Goal: Task Accomplishment & Management: Manage account settings

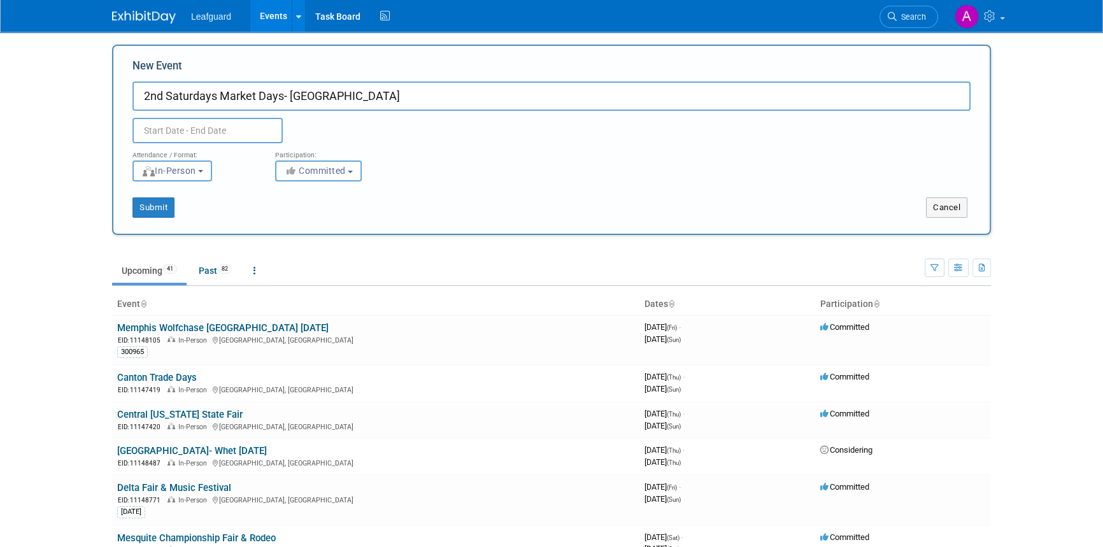
type input "2nd Saturdays Market Days- [GEOGRAPHIC_DATA]"
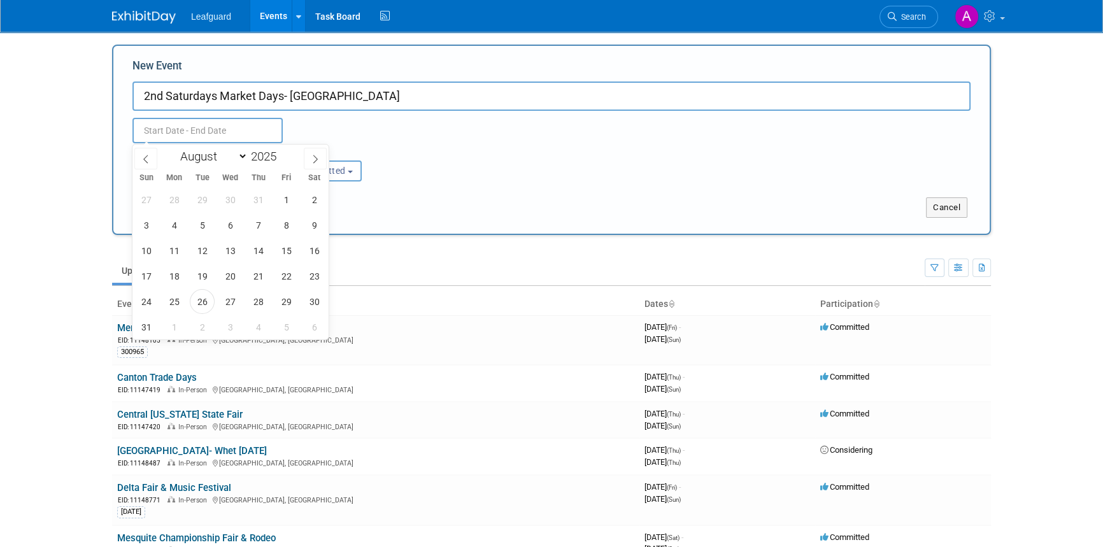
click at [209, 134] on input "text" at bounding box center [207, 130] width 150 height 25
click at [241, 159] on select "January February March April May June July August September October November De…" at bounding box center [210, 156] width 73 height 16
select select "8"
click at [174, 148] on select "January February March April May June July August September October November De…" at bounding box center [210, 156] width 73 height 16
click at [317, 223] on span "13" at bounding box center [314, 225] width 25 height 25
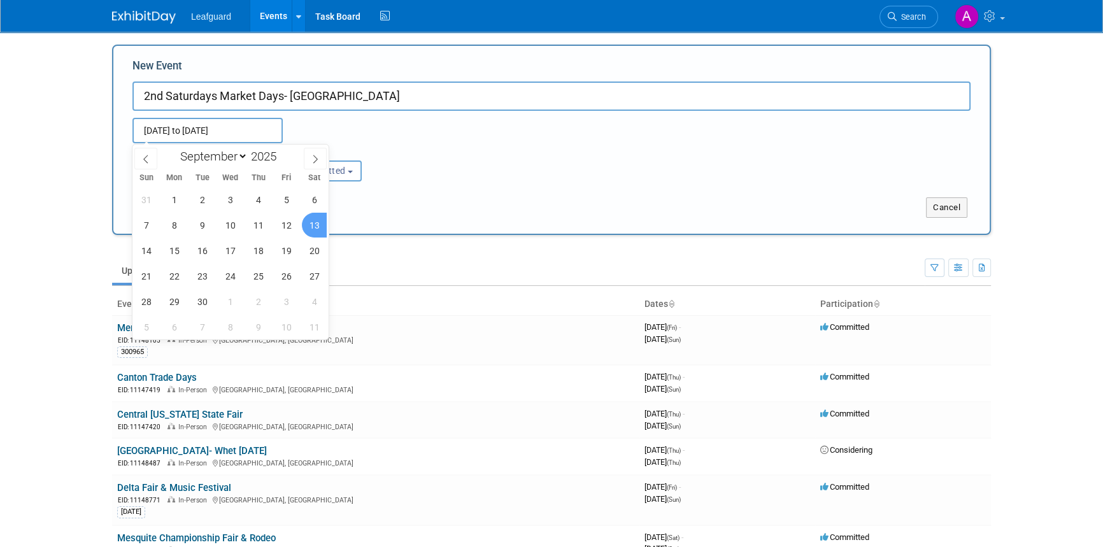
click at [316, 223] on span "13" at bounding box center [314, 225] width 25 height 25
type input "Sep 13, 2025 to Sep 13, 2025"
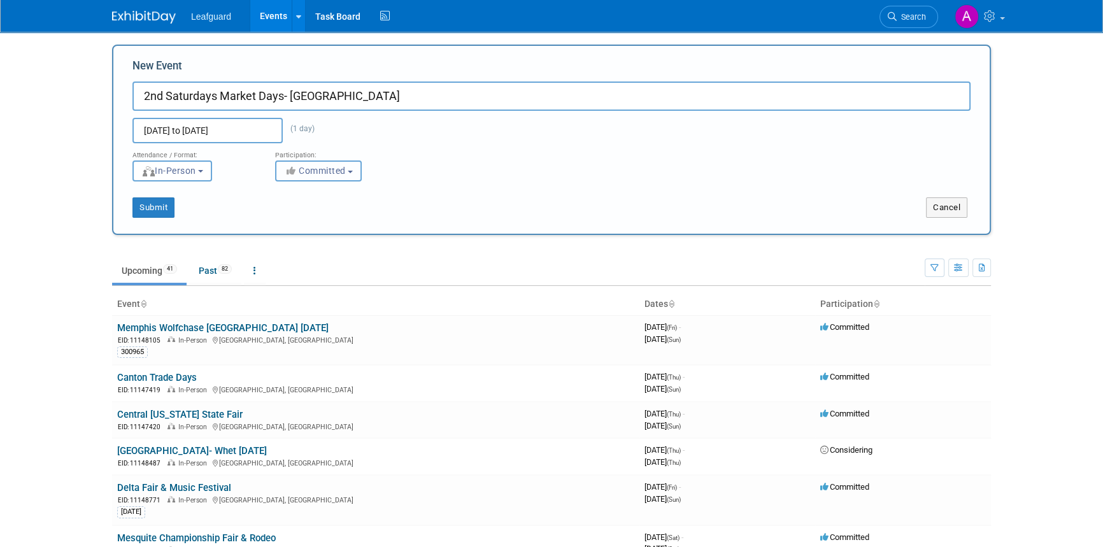
click at [346, 172] on span "Committed" at bounding box center [315, 171] width 62 height 10
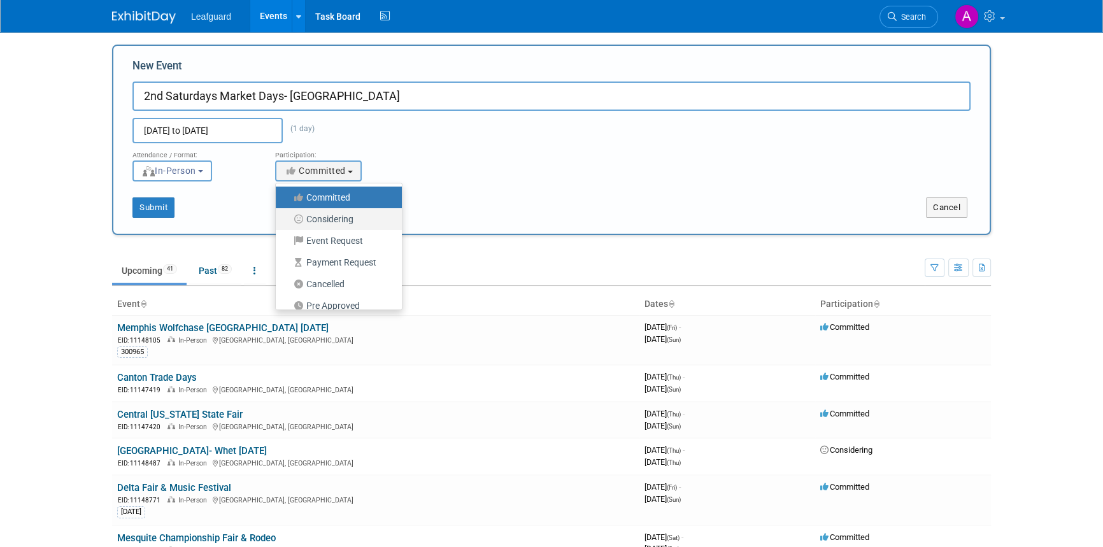
click at [344, 219] on label "Considering" at bounding box center [335, 219] width 107 height 17
click at [287, 219] on input "Considering" at bounding box center [283, 219] width 8 height 8
select select "2"
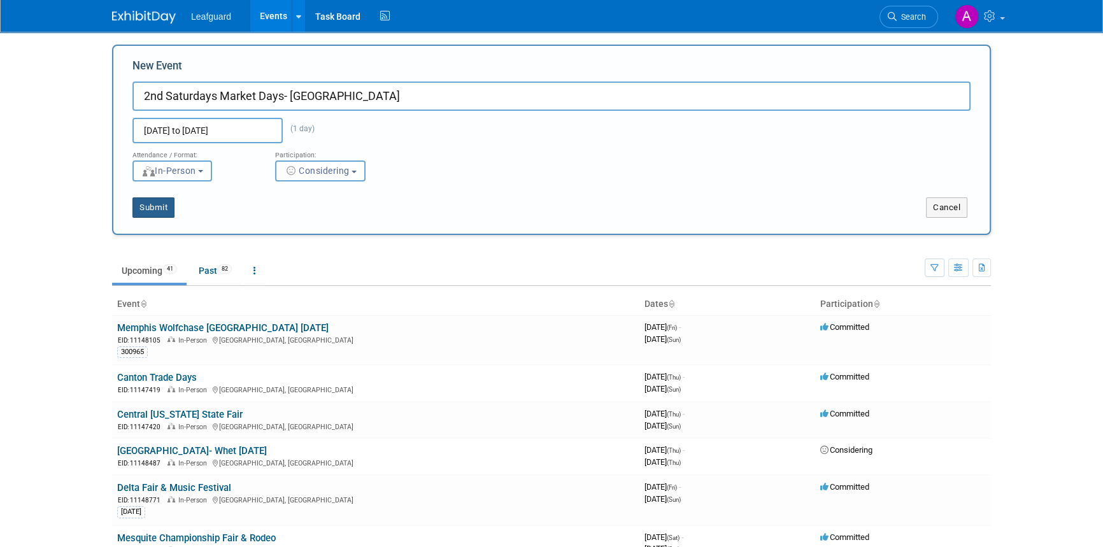
click at [157, 215] on button "Submit" at bounding box center [153, 207] width 42 height 20
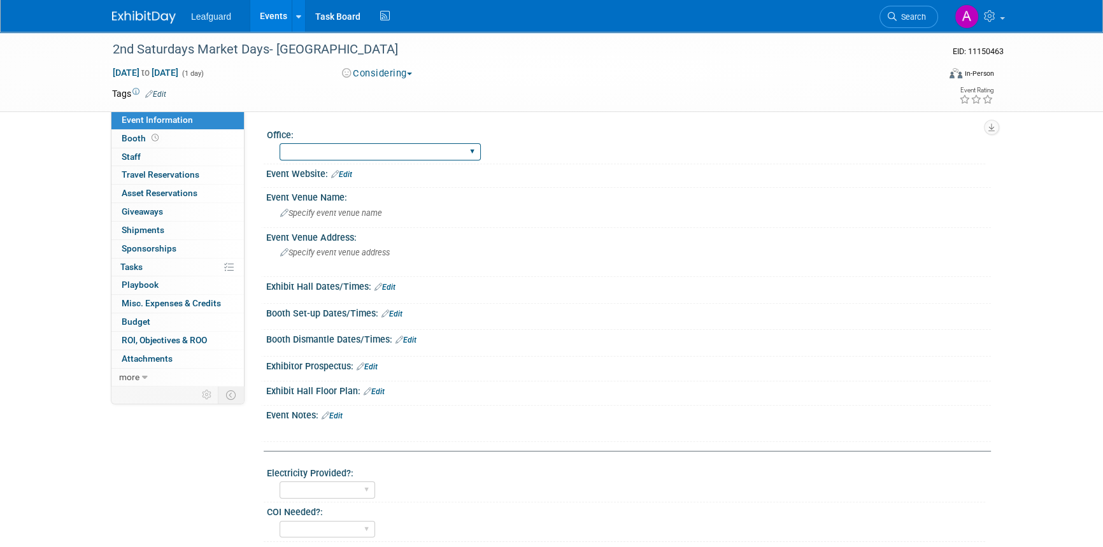
click at [341, 150] on select "Albany Arkansas Austin Birmingham Charlotte Chicago Cleveland Colorado Columbia…" at bounding box center [379, 151] width 201 height 17
select select "Austin"
click at [279, 143] on select "Albany Arkansas Austin Birmingham Charlotte Chicago Cleveland Colorado Columbia…" at bounding box center [379, 151] width 201 height 17
click at [136, 138] on span "Booth" at bounding box center [141, 138] width 39 height 10
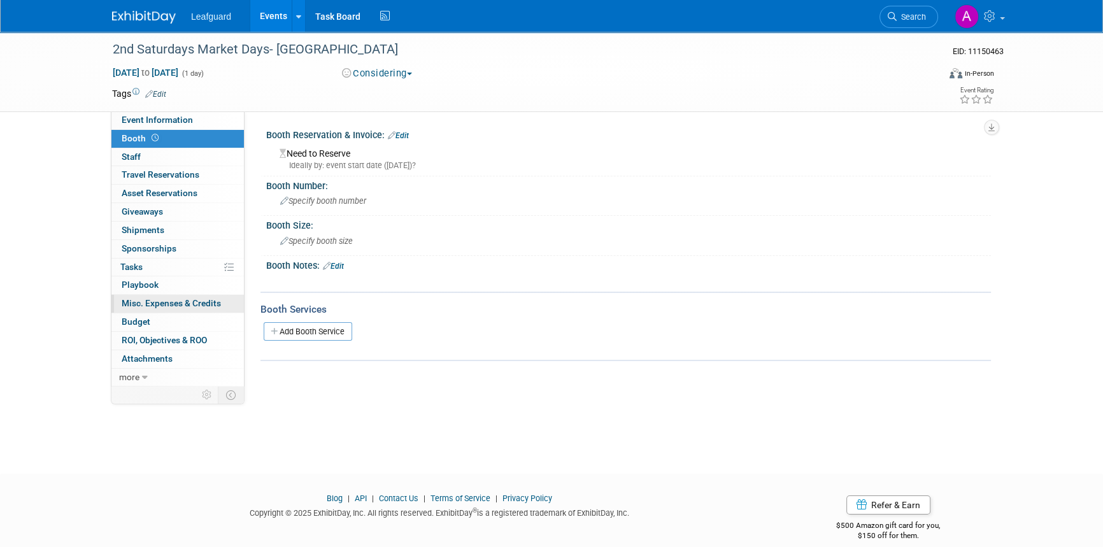
click at [158, 299] on span "Misc. Expenses & Credits 0" at bounding box center [171, 303] width 99 height 10
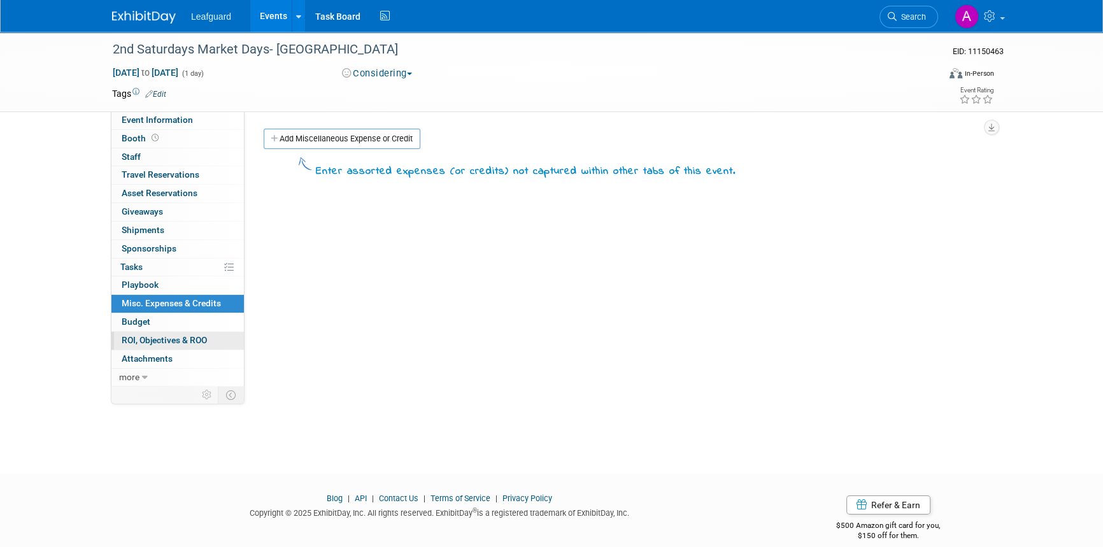
click at [170, 341] on span "ROI, Objectives & ROO 0" at bounding box center [164, 340] width 85 height 10
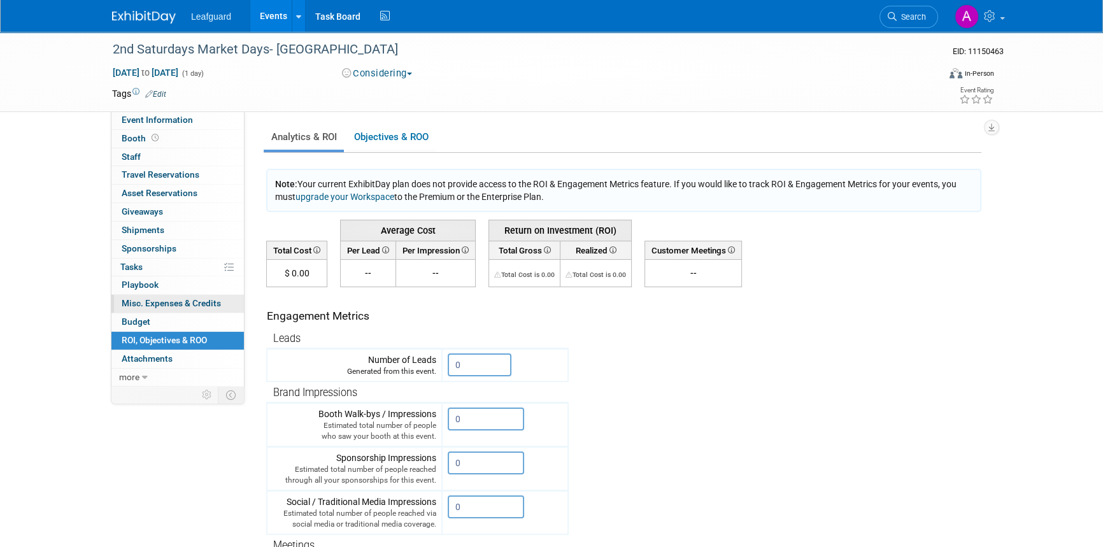
click at [172, 304] on span "Misc. Expenses & Credits 0" at bounding box center [171, 303] width 99 height 10
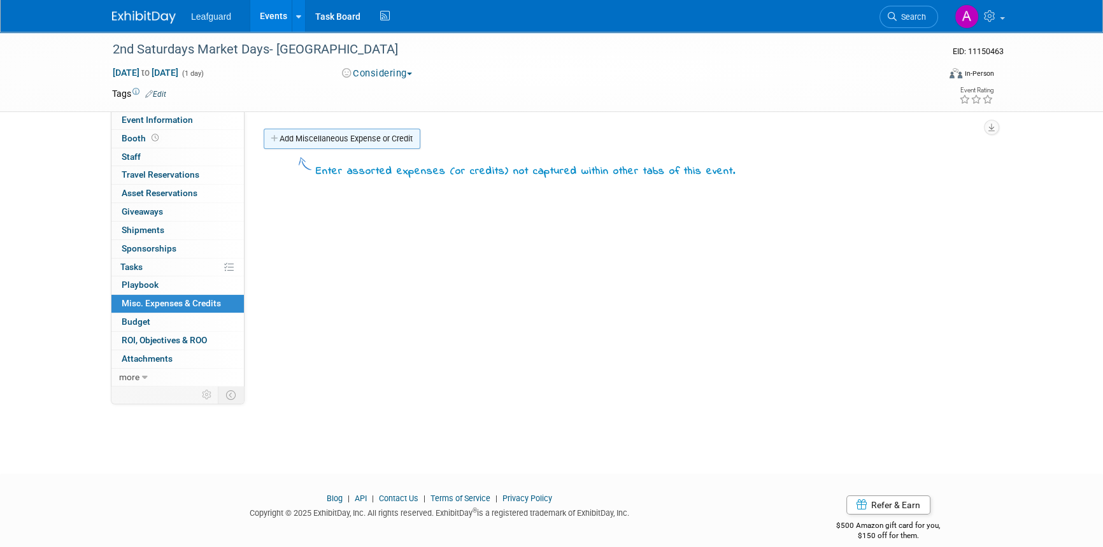
click at [318, 134] on link "Add Miscellaneous Expense or Credit" at bounding box center [342, 139] width 157 height 20
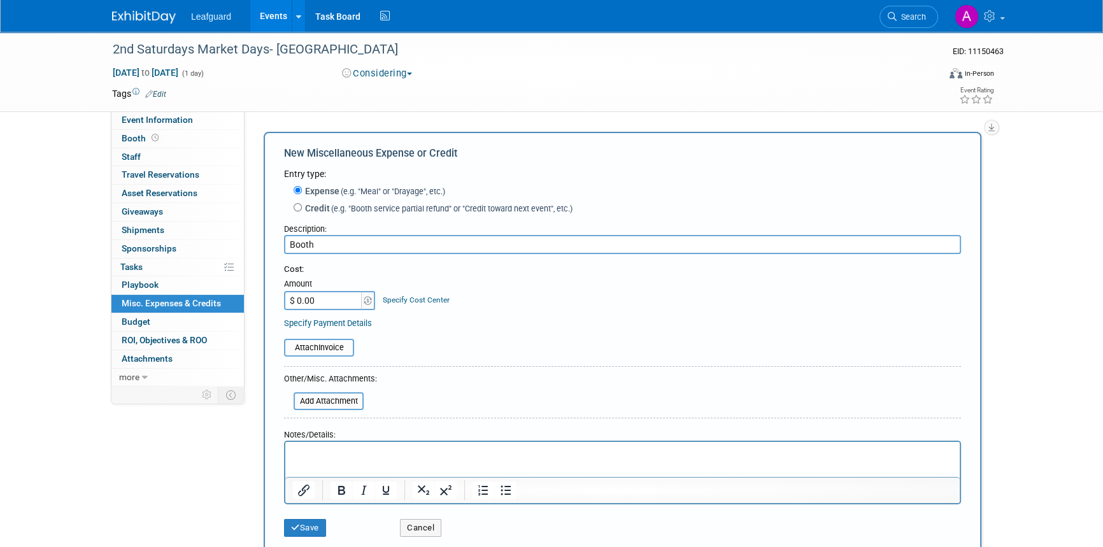
type input "Booth"
click at [308, 297] on input "$ 0.00" at bounding box center [324, 300] width 80 height 19
type input "$ 125.00"
click at [310, 528] on button "Save" at bounding box center [305, 528] width 42 height 18
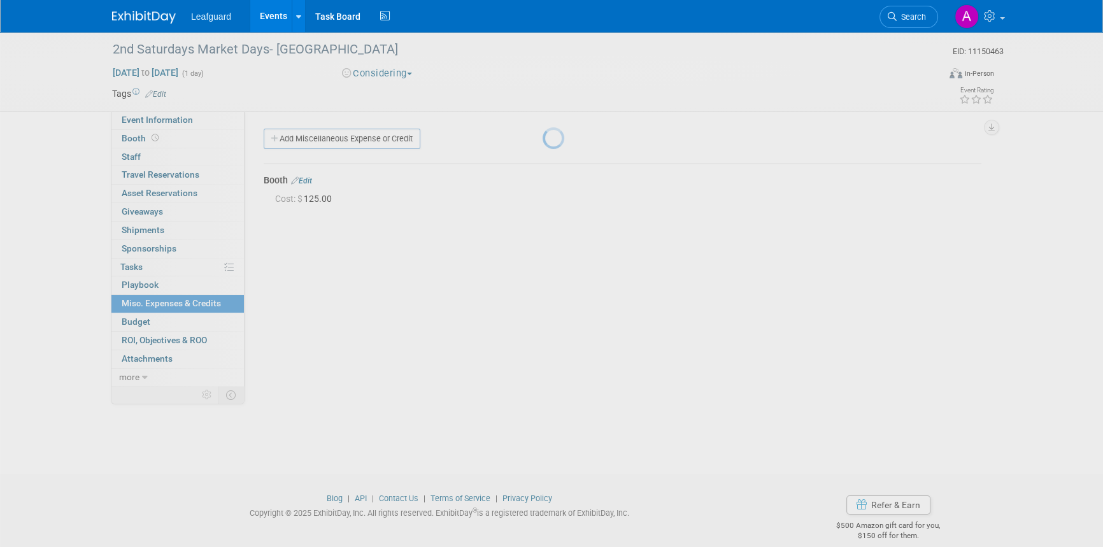
scroll to position [15, 0]
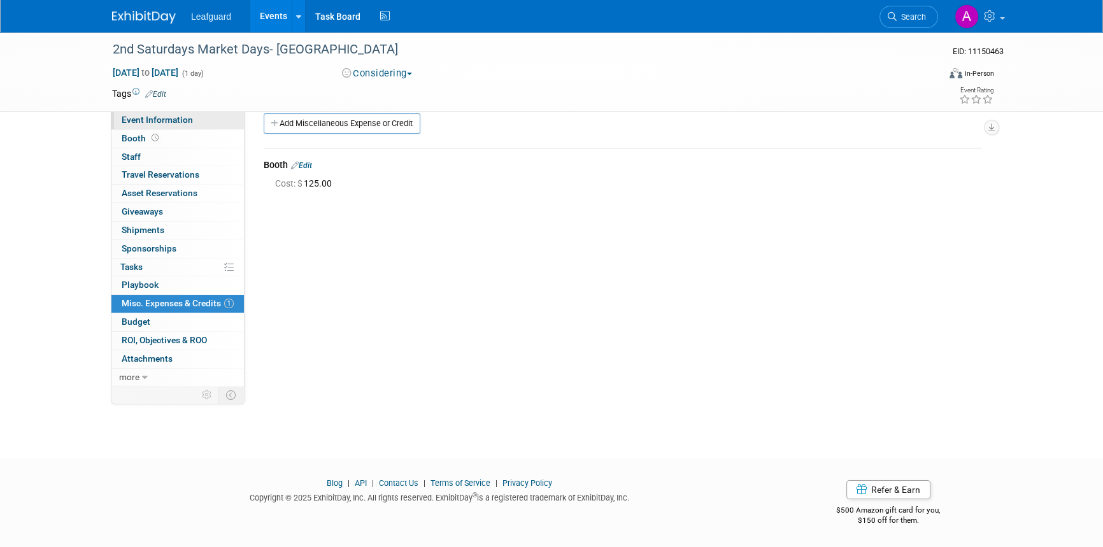
click at [148, 121] on span "Event Information" at bounding box center [157, 120] width 71 height 10
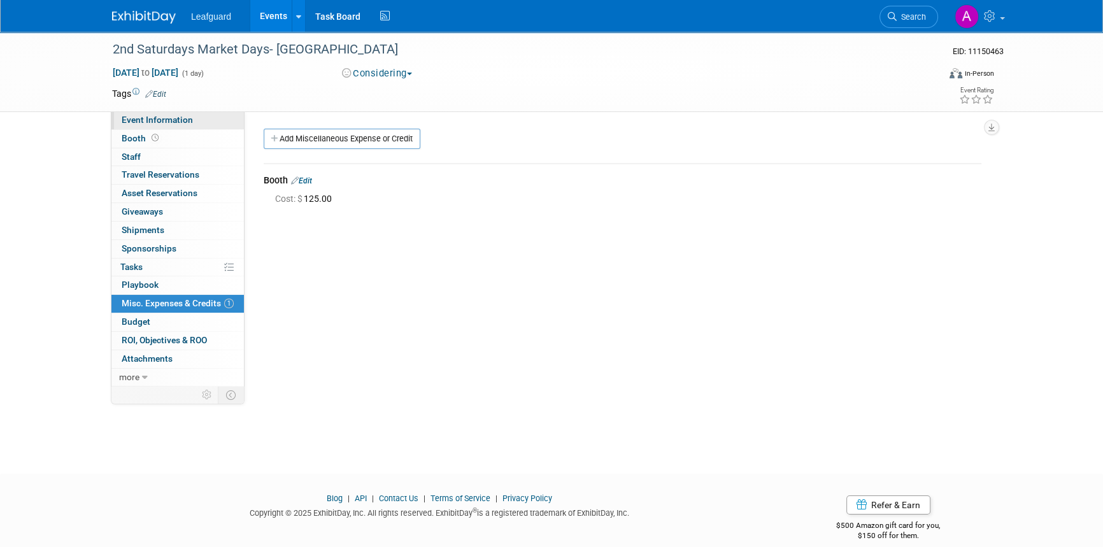
select select "Austin"
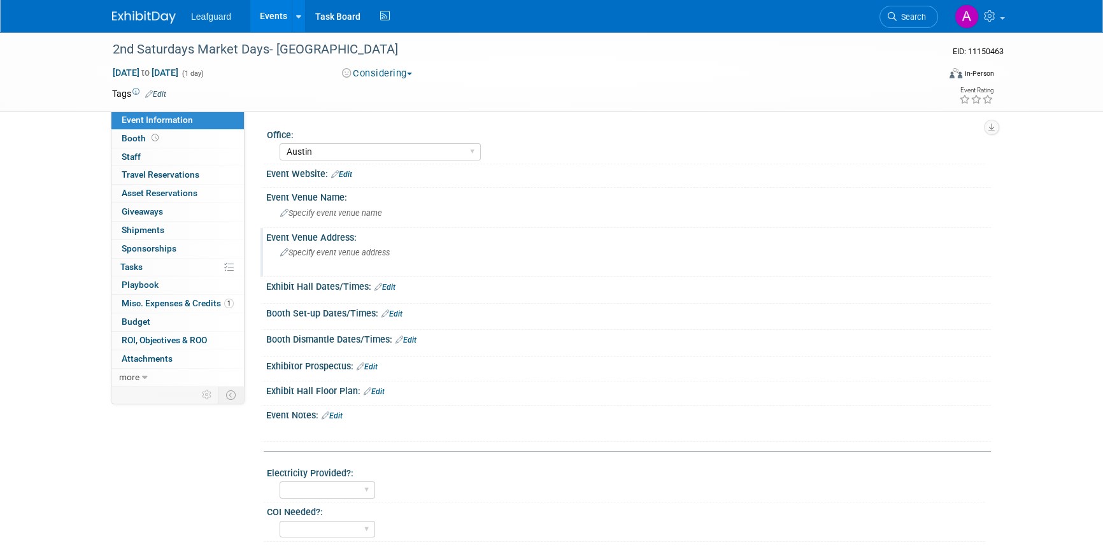
click at [352, 250] on span "Specify event venue address" at bounding box center [335, 253] width 110 height 10
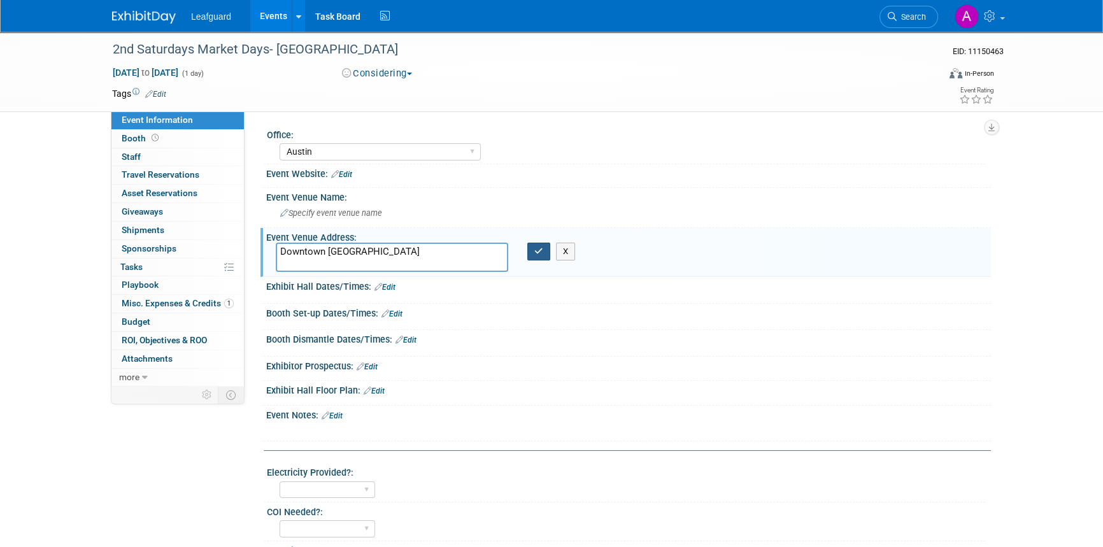
type textarea "Downtown Georgetown"
click at [534, 255] on button "button" at bounding box center [538, 252] width 23 height 18
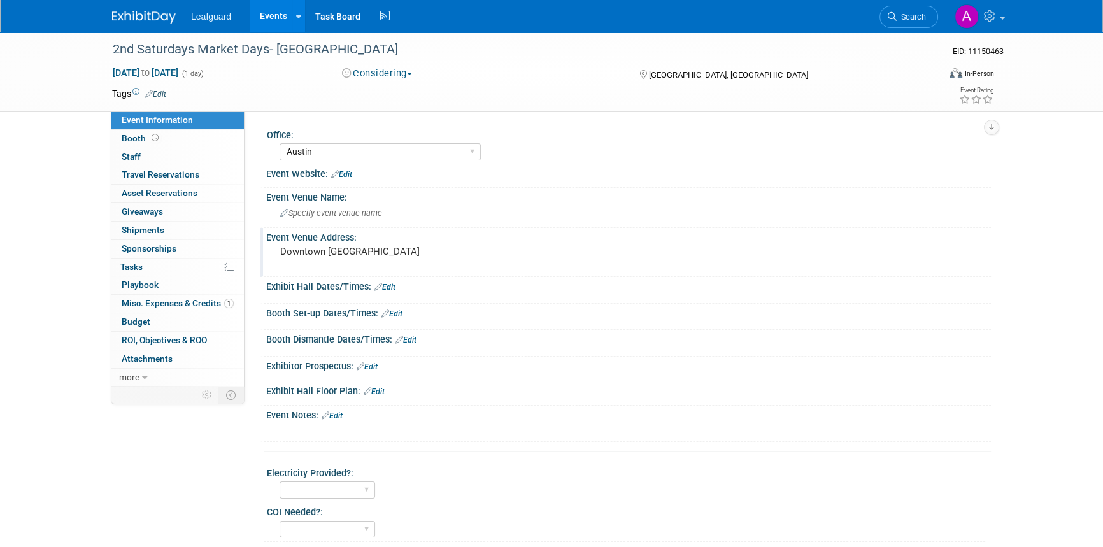
click at [392, 288] on link "Edit" at bounding box center [384, 287] width 21 height 9
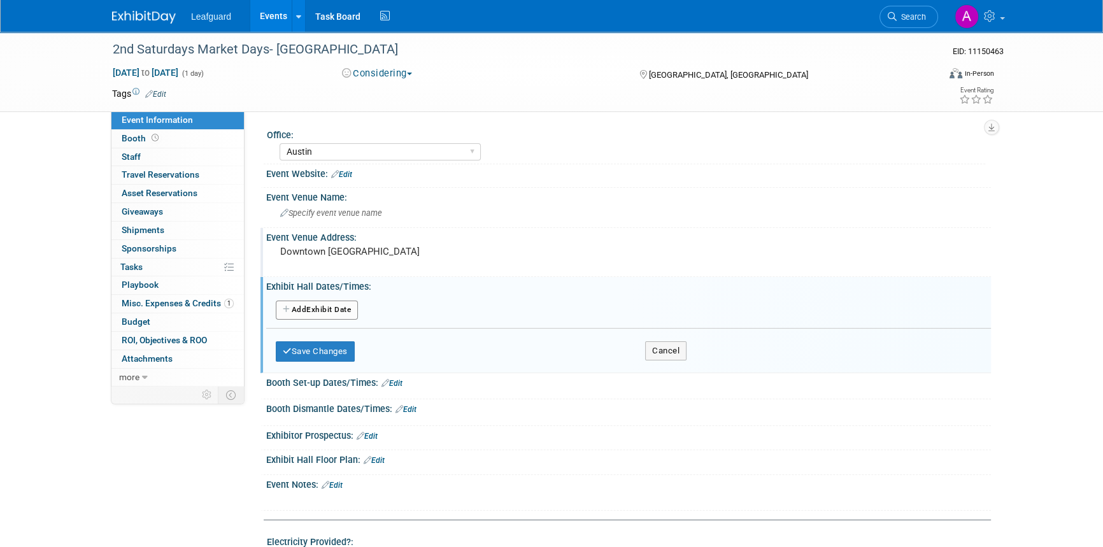
click at [332, 308] on button "Add Another Exhibit Date" at bounding box center [317, 310] width 82 height 19
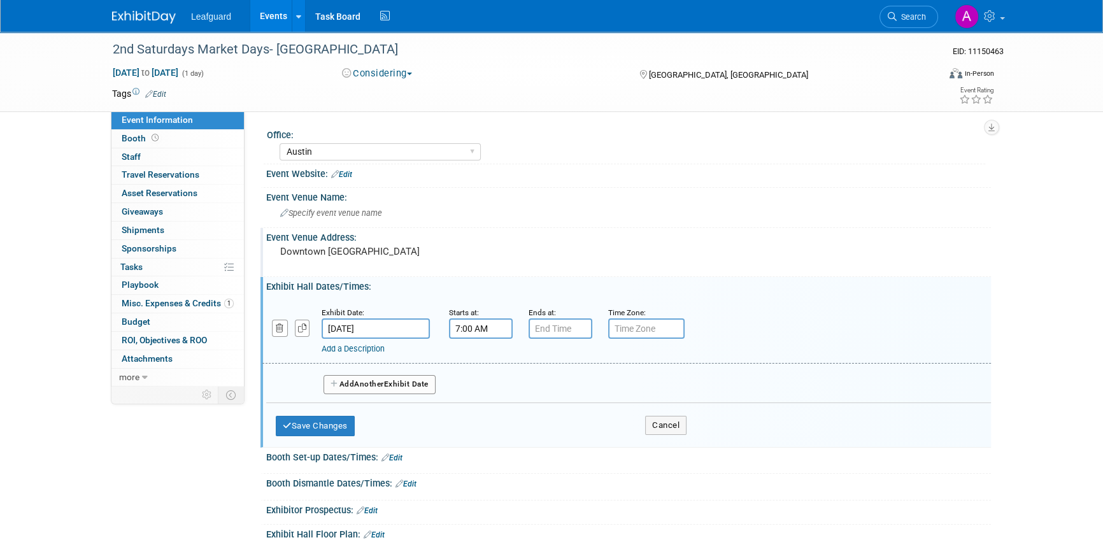
click at [490, 331] on input "7:00 AM" at bounding box center [481, 328] width 64 height 20
click at [484, 330] on input "7:00 AM" at bounding box center [481, 328] width 64 height 20
click at [473, 362] on span at bounding box center [478, 359] width 22 height 22
type input "9:00 AM"
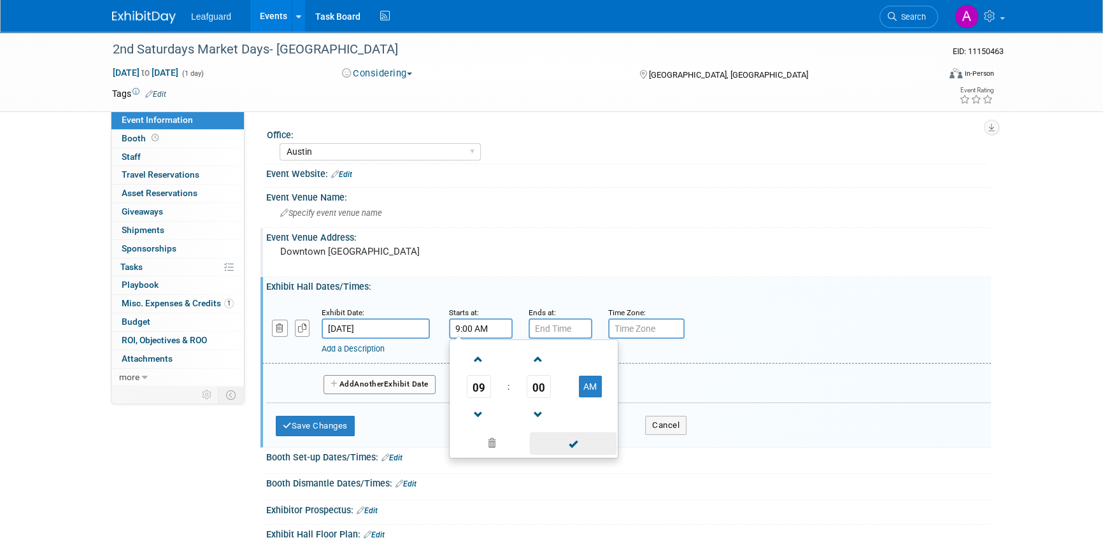
click at [570, 439] on span at bounding box center [573, 443] width 86 height 22
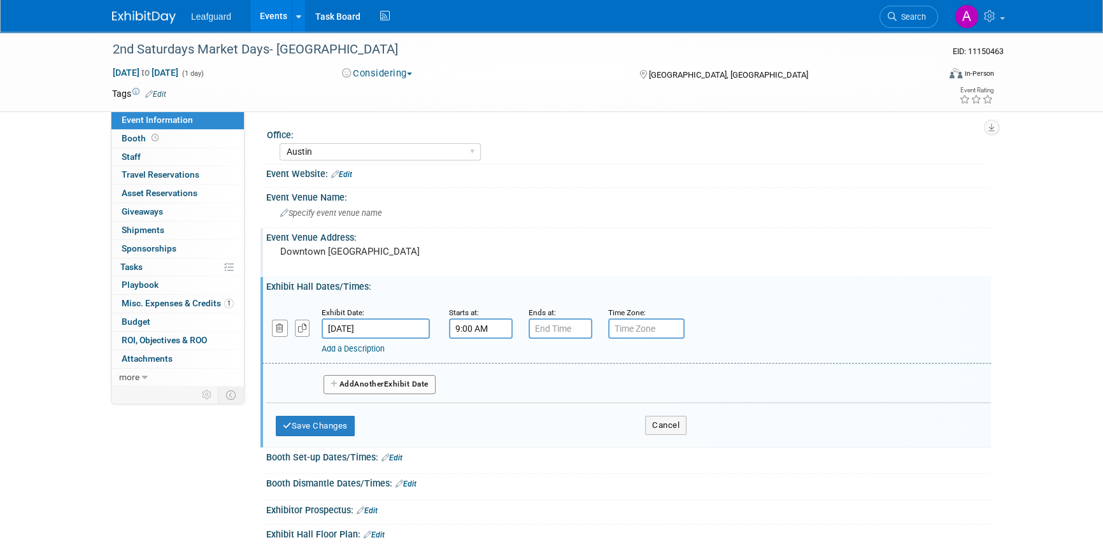
click at [533, 346] on div "Add a Description" at bounding box center [594, 348] width 544 height 11
click at [541, 325] on input "7:00 PM" at bounding box center [560, 328] width 64 height 20
click at [667, 389] on button "PM" at bounding box center [669, 387] width 23 height 22
click at [666, 389] on button "AM" at bounding box center [669, 387] width 23 height 22
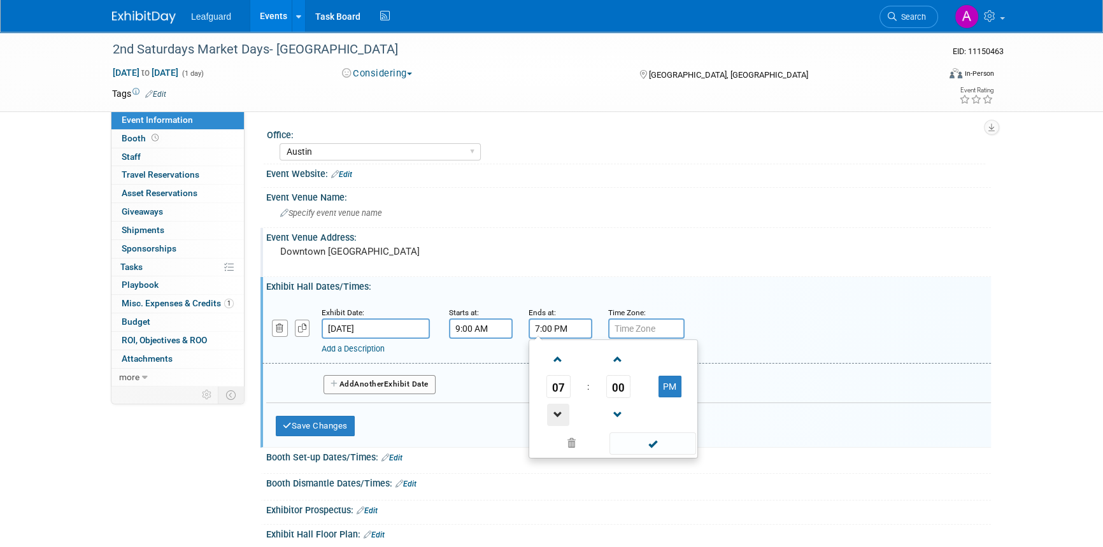
click at [563, 417] on span at bounding box center [558, 415] width 22 height 22
click at [562, 417] on span at bounding box center [558, 415] width 22 height 22
type input "4:00 PM"
click at [630, 436] on span at bounding box center [652, 443] width 86 height 22
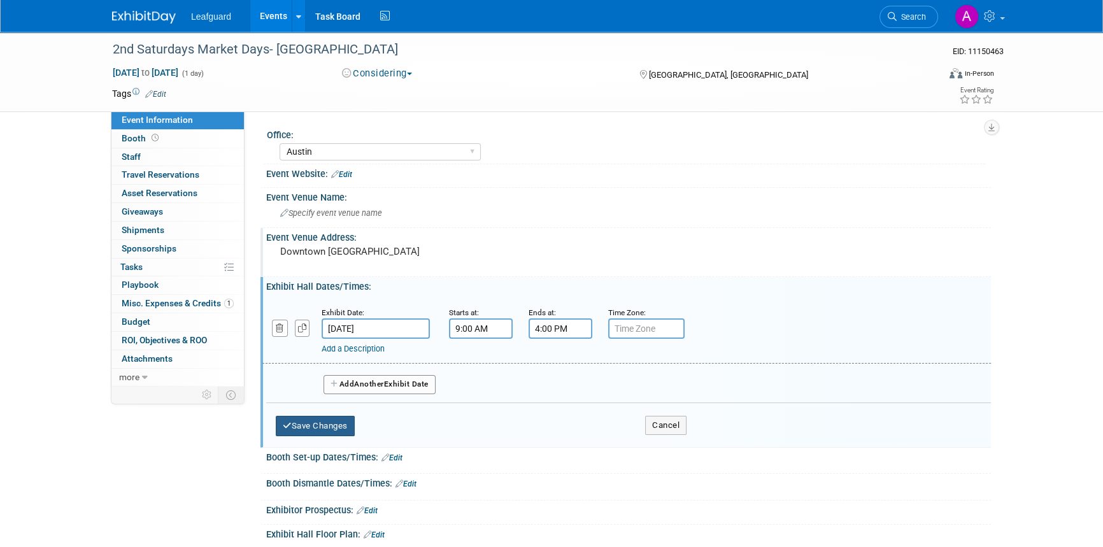
click at [325, 424] on button "Save Changes" at bounding box center [315, 426] width 79 height 20
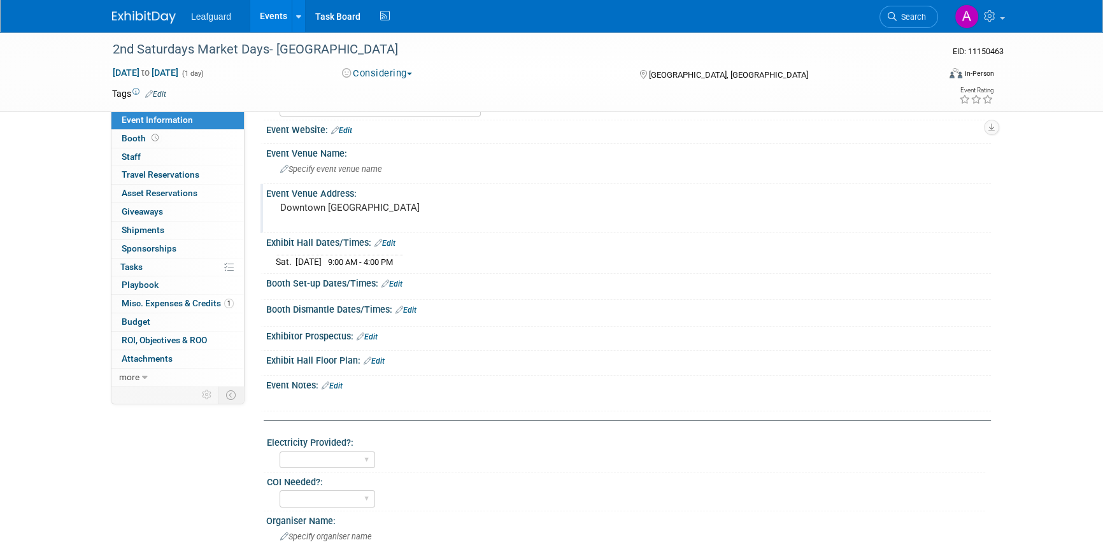
scroll to position [115, 0]
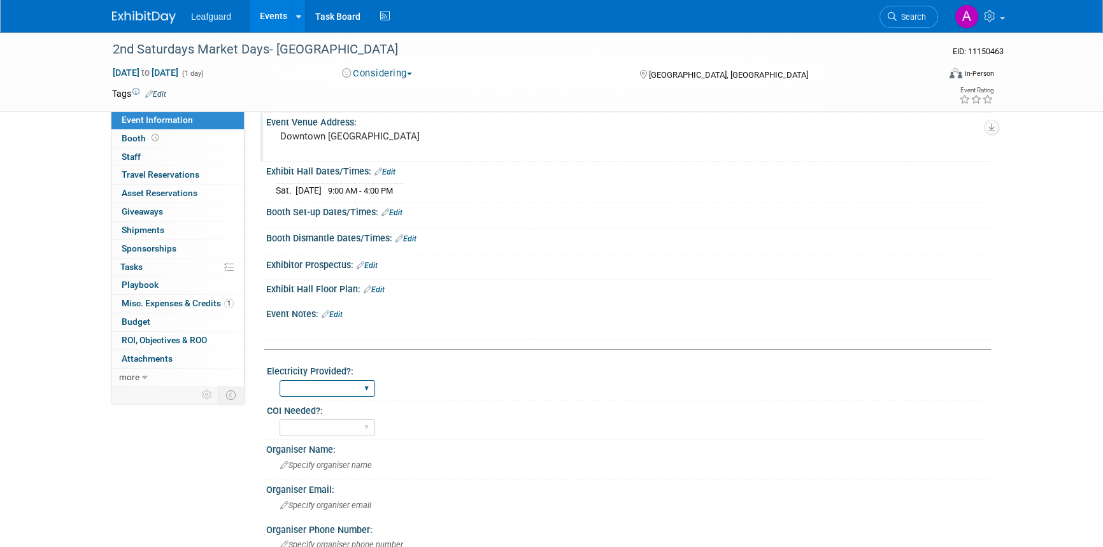
click at [350, 389] on select "Yes No" at bounding box center [327, 388] width 96 height 17
select select "No"
click at [279, 380] on select "Yes No" at bounding box center [327, 388] width 96 height 17
click at [318, 433] on select "Yes No" at bounding box center [327, 427] width 96 height 17
select select "No"
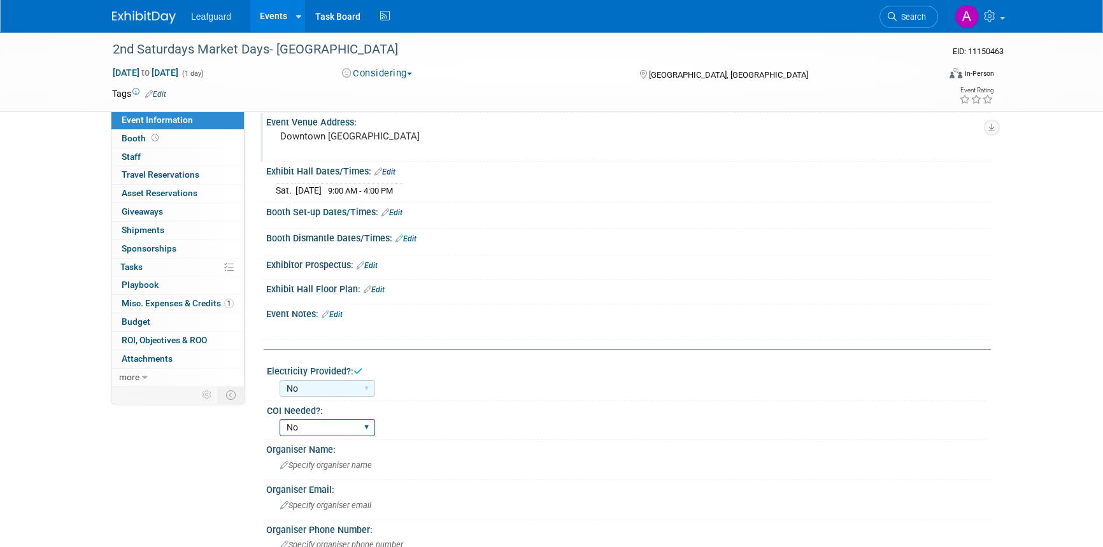
click at [279, 419] on select "Yes No" at bounding box center [327, 427] width 96 height 17
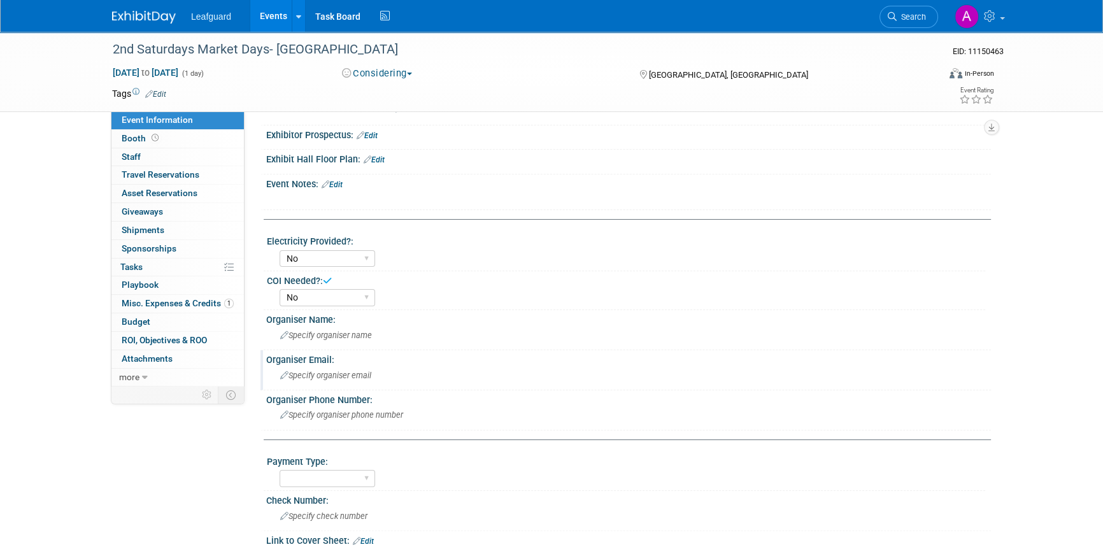
scroll to position [289, 0]
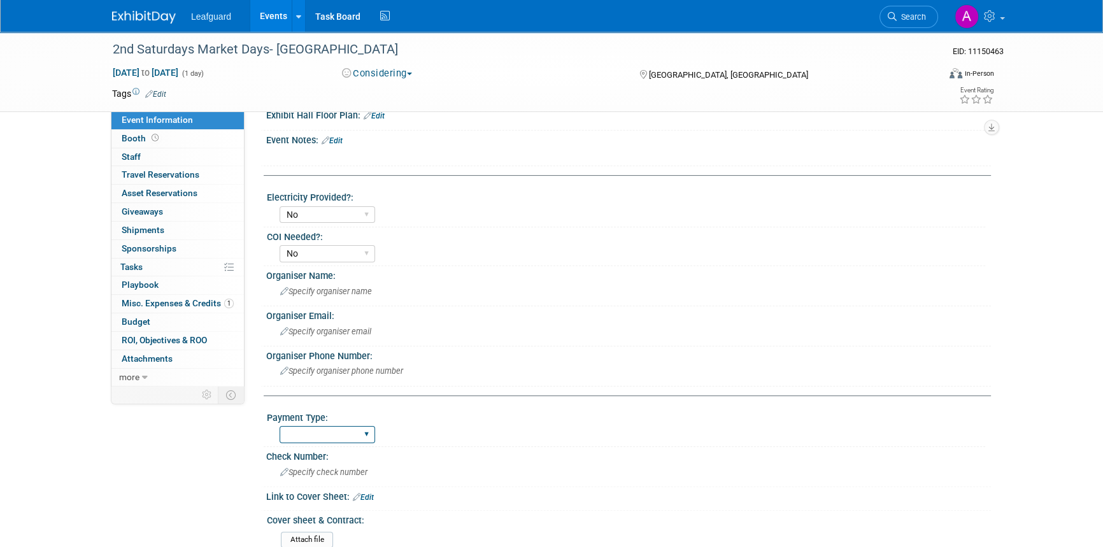
click at [331, 435] on select "Cash/Expense Check Credit Card Free" at bounding box center [327, 434] width 96 height 17
select select "Credit Card"
click at [279, 426] on select "Cash/Expense Check Credit Card Free" at bounding box center [327, 434] width 96 height 17
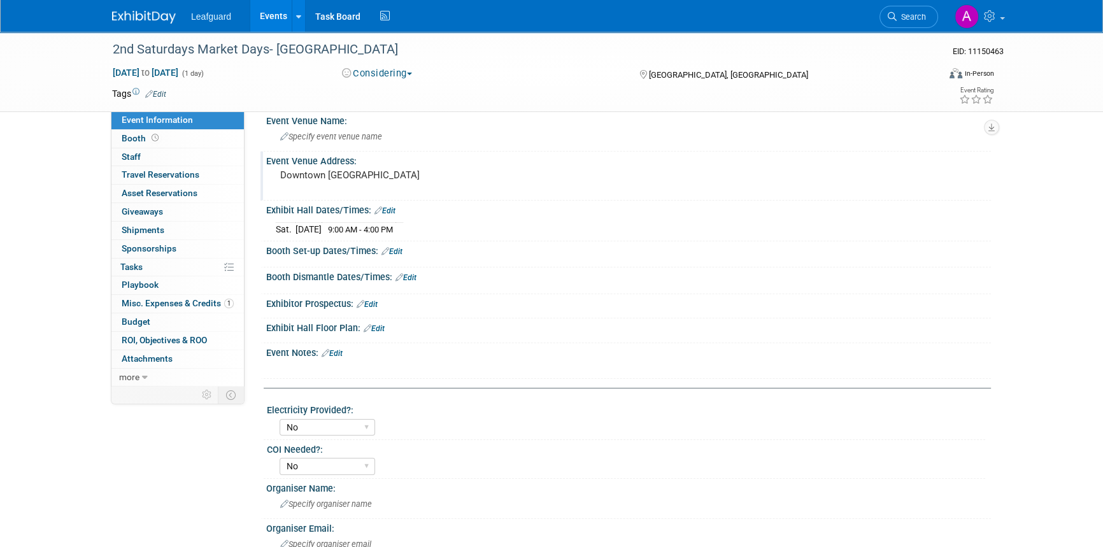
scroll to position [0, 0]
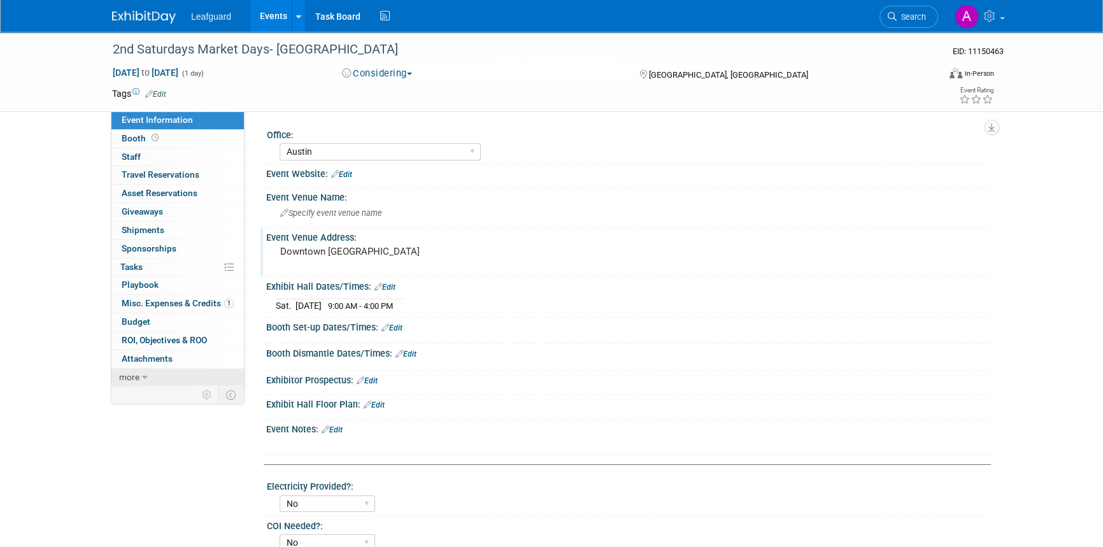
click at [146, 379] on icon at bounding box center [145, 377] width 6 height 9
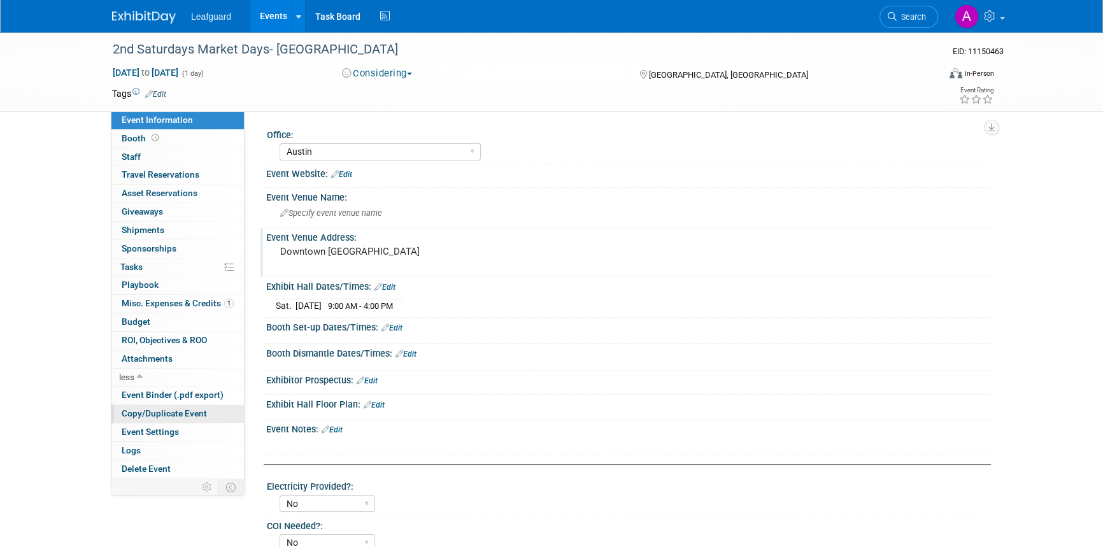
click at [160, 411] on span "Copy/Duplicate Event" at bounding box center [164, 413] width 85 height 10
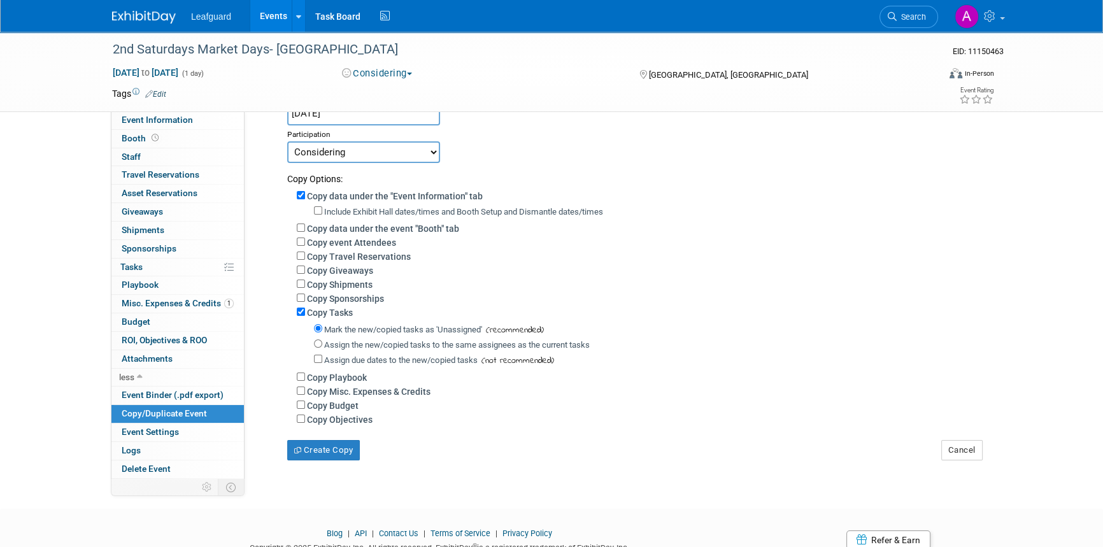
scroll to position [173, 0]
click at [299, 392] on input "Copy Misc. Expenses & Credits" at bounding box center [301, 390] width 8 height 8
checkbox input "true"
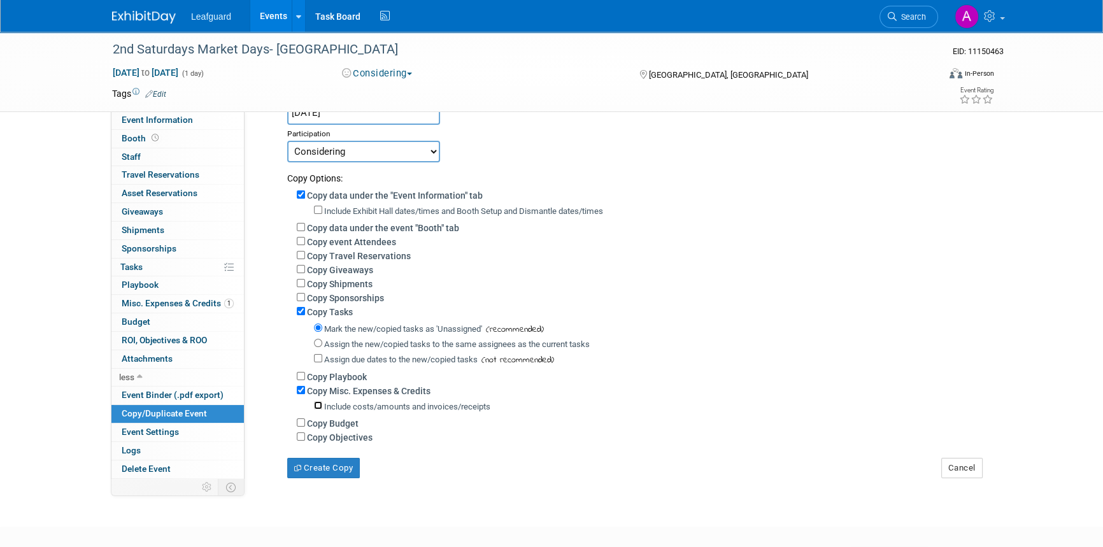
click at [318, 407] on input "Include costs/amounts and invoices/receipts" at bounding box center [318, 405] width 8 height 8
checkbox input "true"
click at [318, 206] on input "Include Exhibit Hall dates/times and Booth Setup and Dismantle dates/times" at bounding box center [318, 210] width 8 height 8
checkbox input "true"
click at [301, 427] on input "Copy Budget" at bounding box center [301, 422] width 8 height 8
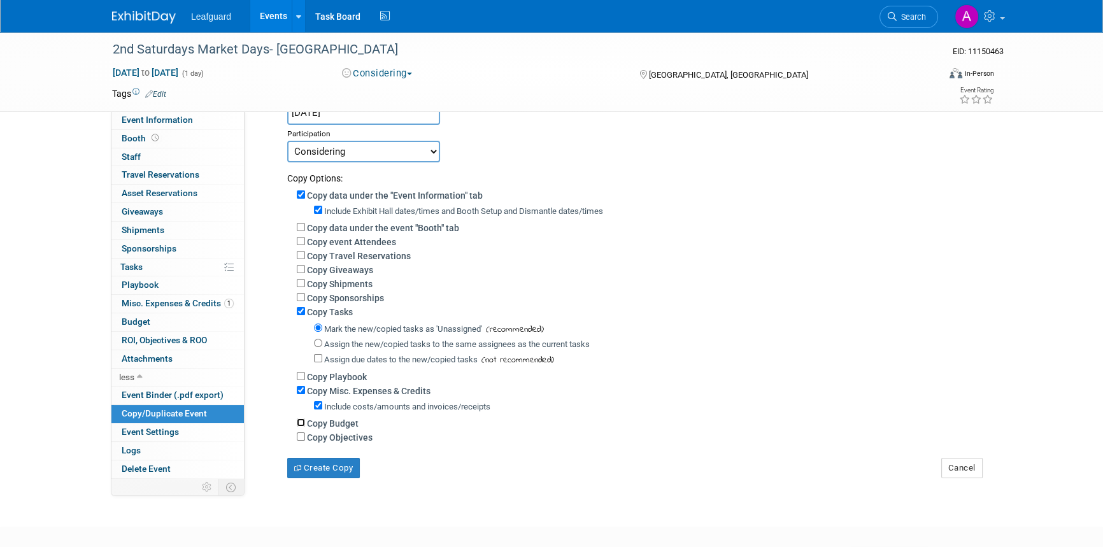
checkbox input "true"
click at [300, 435] on input "Copy Objectives" at bounding box center [301, 436] width 8 height 8
checkbox input "true"
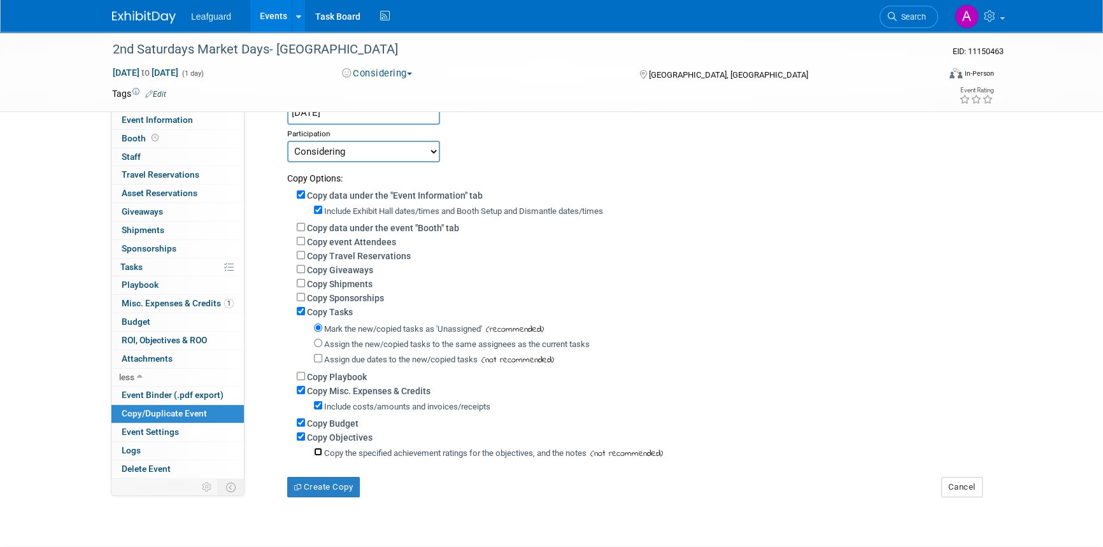
click at [318, 452] on input "Copy the specified achievement ratings for the objectives, and the notes" at bounding box center [318, 452] width 8 height 8
checkbox input "true"
click at [325, 490] on button "Create Copy" at bounding box center [323, 487] width 73 height 20
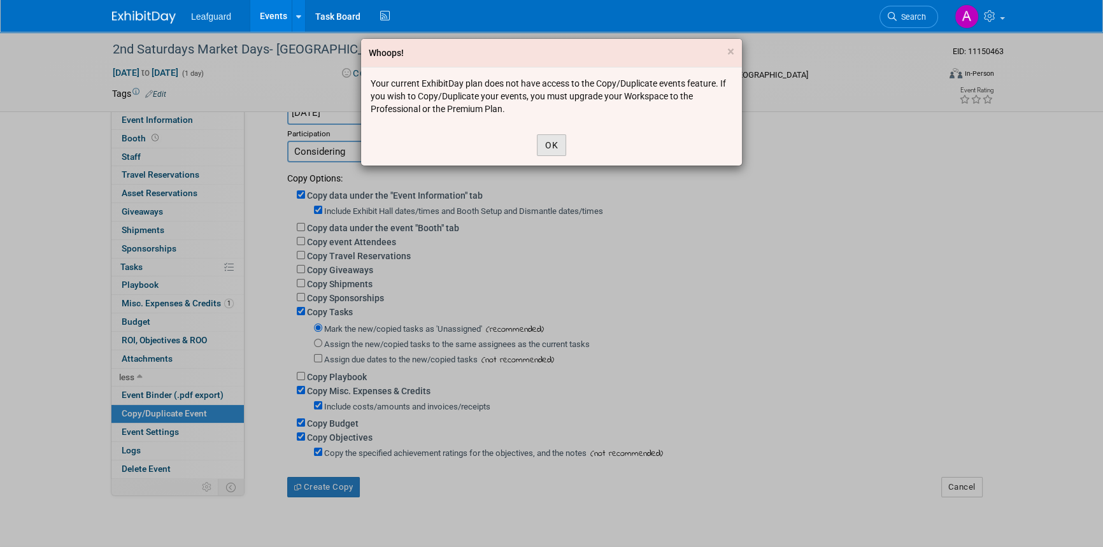
click at [551, 139] on button "OK" at bounding box center [551, 145] width 29 height 22
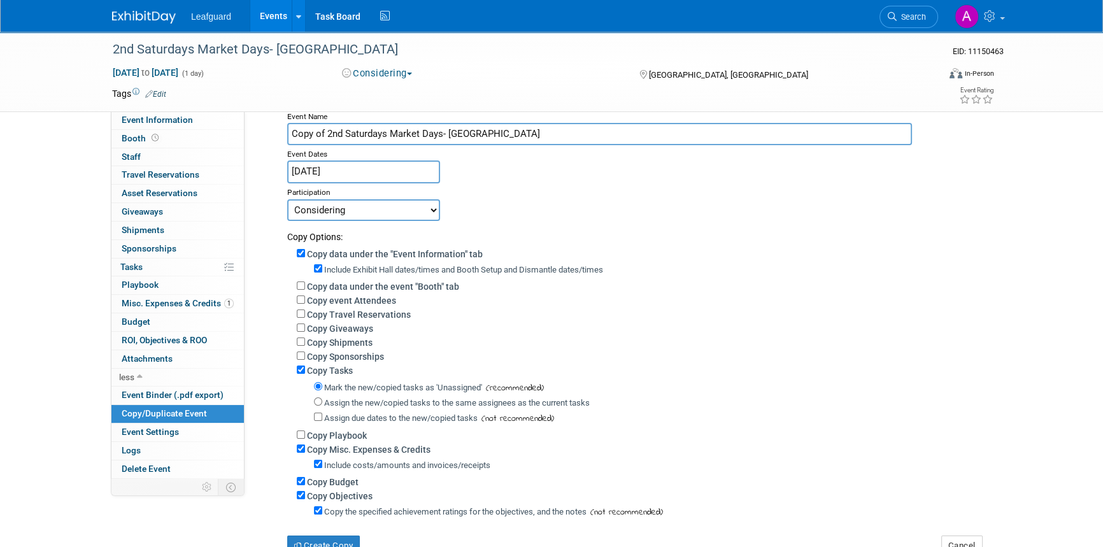
scroll to position [0, 0]
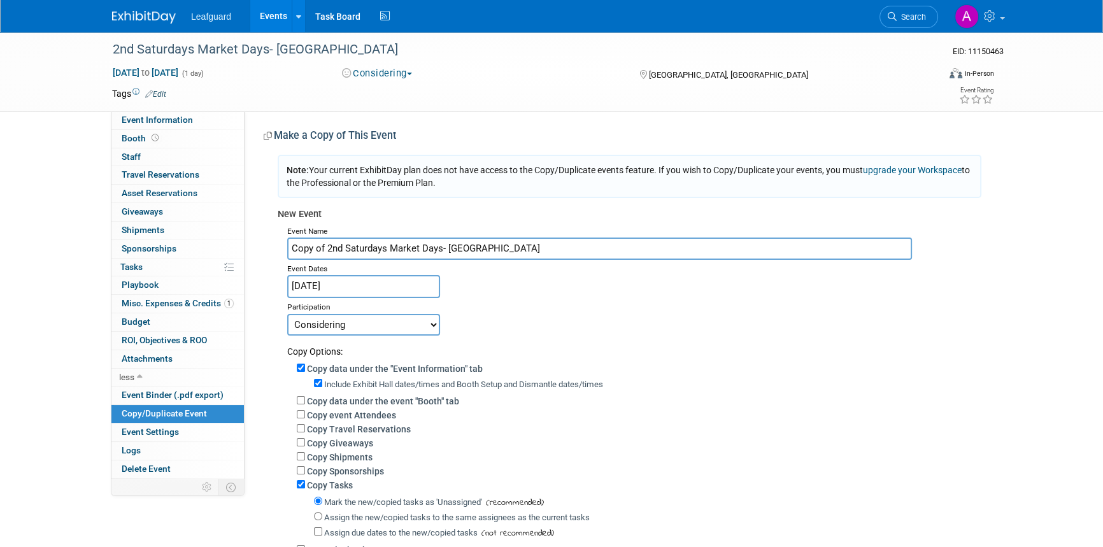
click at [323, 287] on input "Sep 13, 2025" at bounding box center [363, 286] width 153 height 22
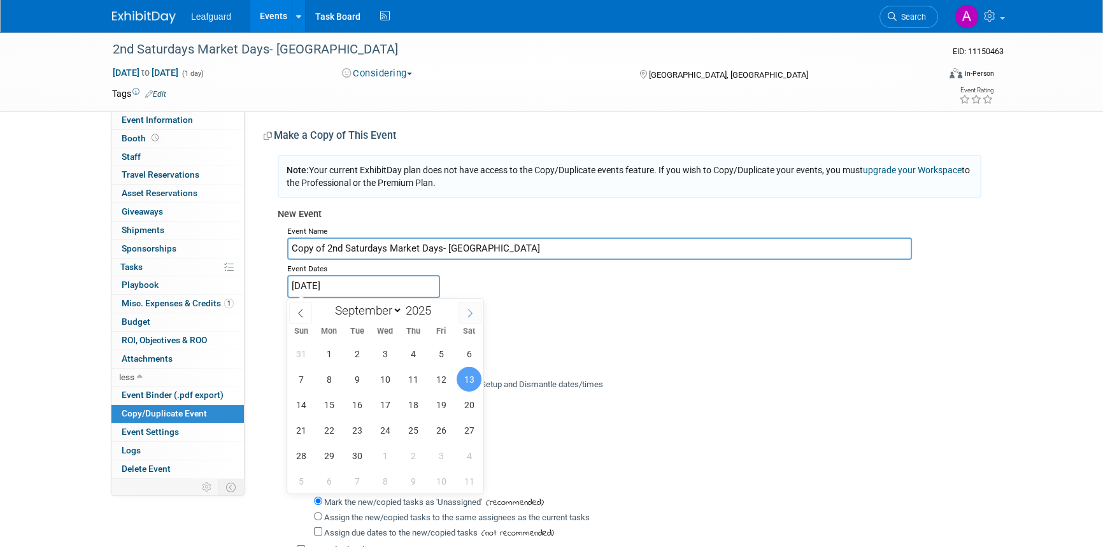
click at [465, 316] on icon at bounding box center [469, 313] width 9 height 9
select select "10"
click at [470, 376] on span "8" at bounding box center [468, 379] width 25 height 25
type input "Nov 8, 2025"
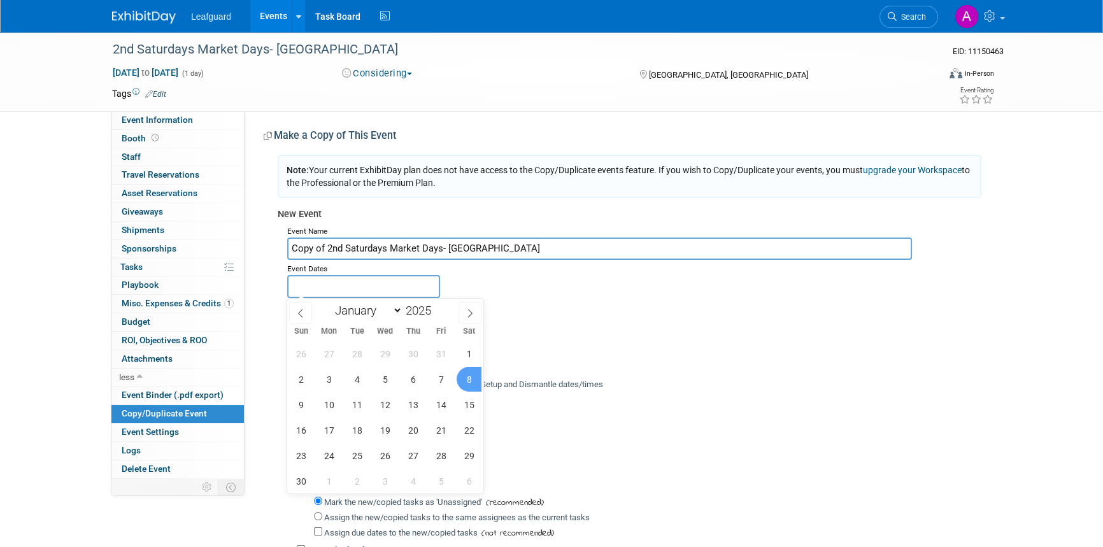
click at [560, 313] on div "Committed Considering Not Going Event Request Payment Request Cancelled Pre App…" at bounding box center [634, 324] width 694 height 22
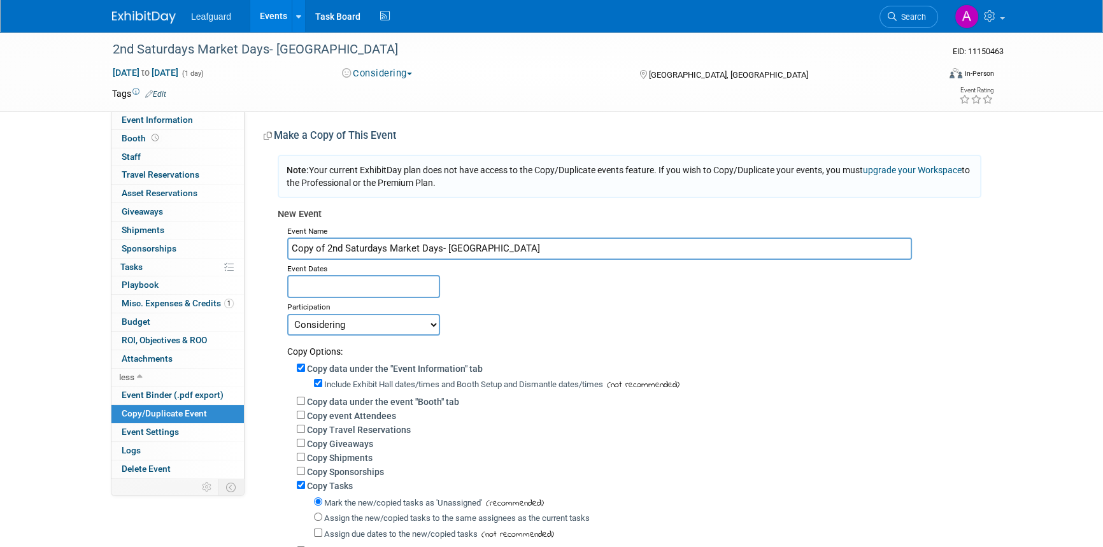
click at [374, 294] on input "text" at bounding box center [363, 286] width 153 height 22
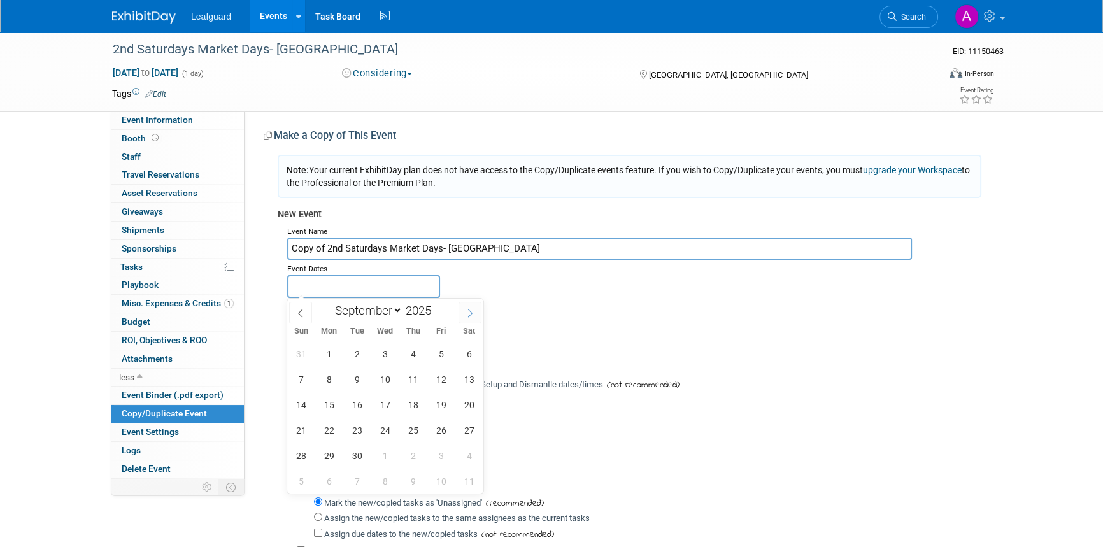
click at [473, 313] on icon at bounding box center [469, 313] width 9 height 9
click at [474, 313] on span at bounding box center [469, 313] width 23 height 22
select select "10"
click at [466, 374] on span "8" at bounding box center [468, 379] width 25 height 25
type input "Nov 8, 2025"
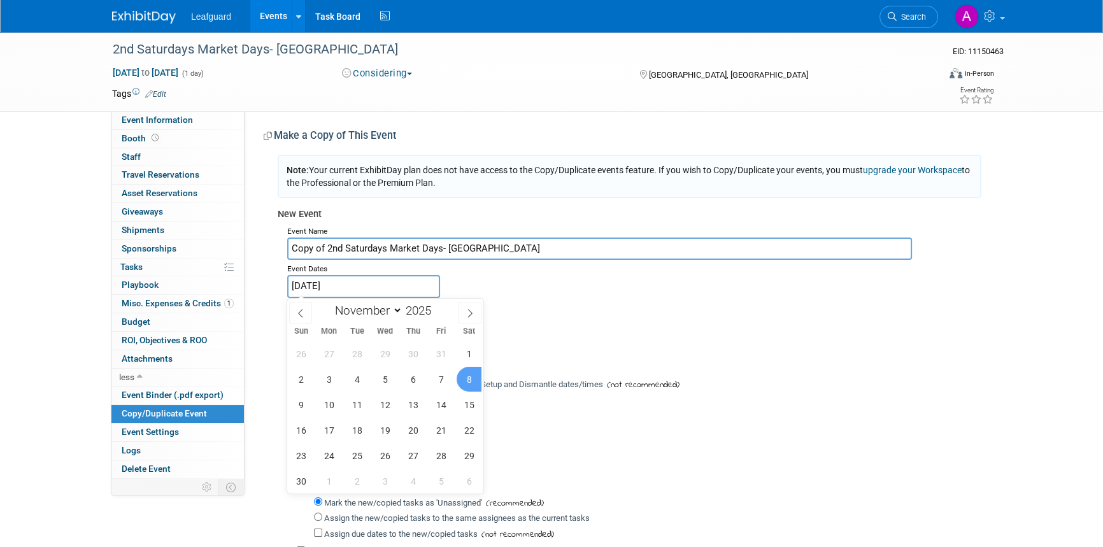
click at [466, 374] on span "8" at bounding box center [468, 379] width 25 height 25
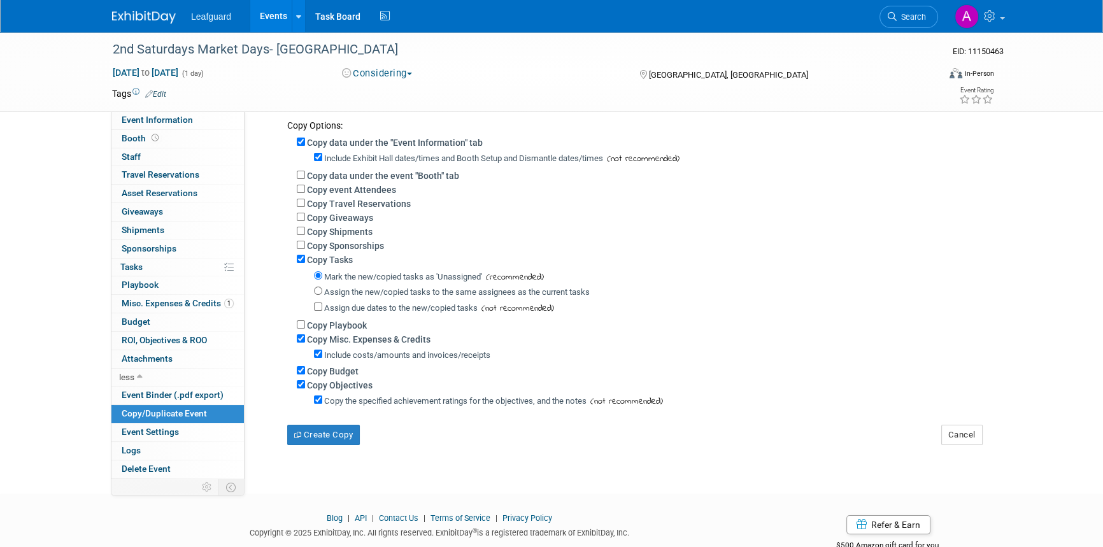
scroll to position [231, 0]
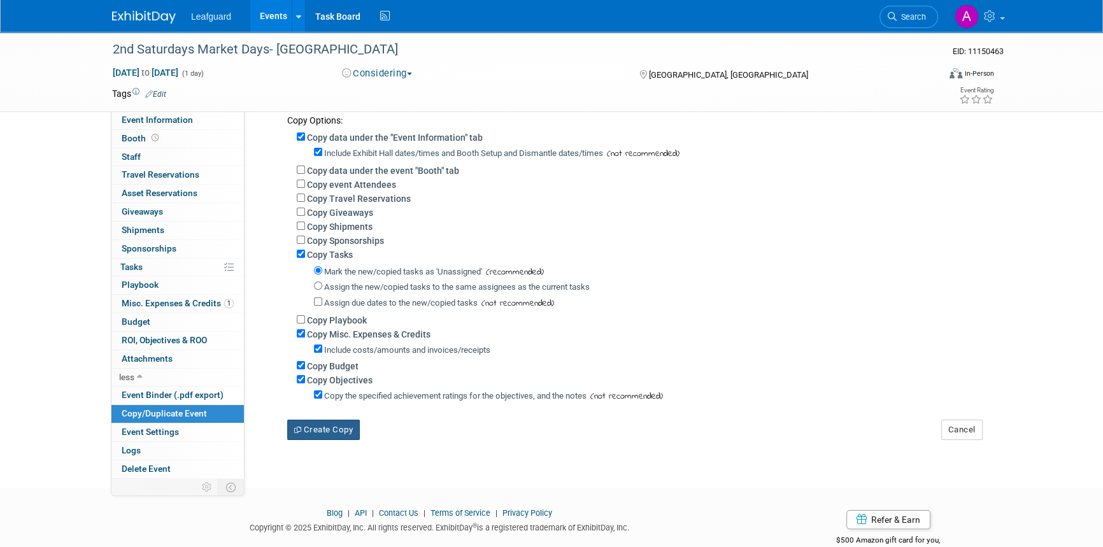
click at [331, 431] on button "Create Copy" at bounding box center [323, 430] width 73 height 20
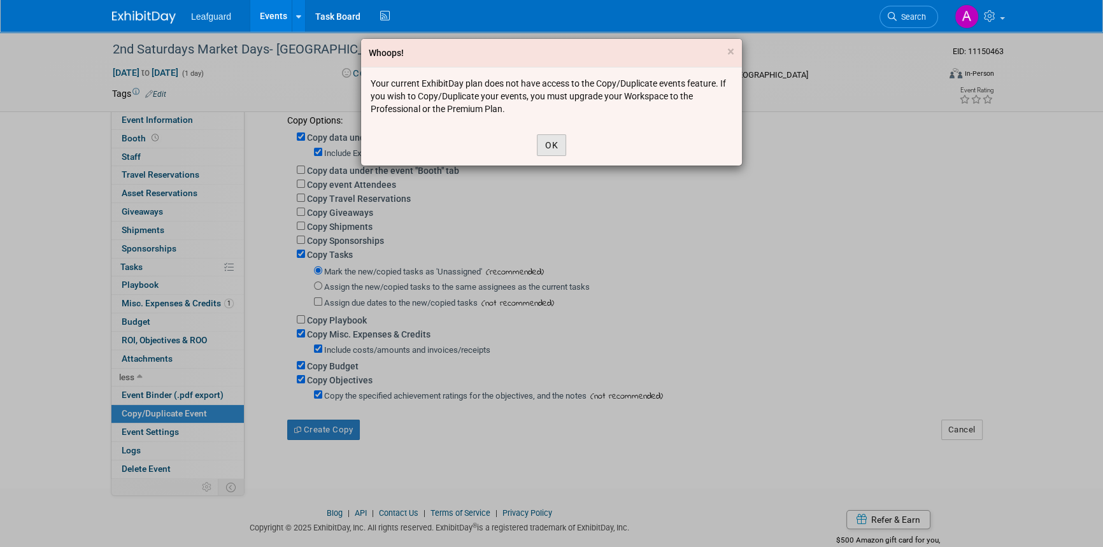
click at [555, 144] on button "OK" at bounding box center [551, 145] width 29 height 22
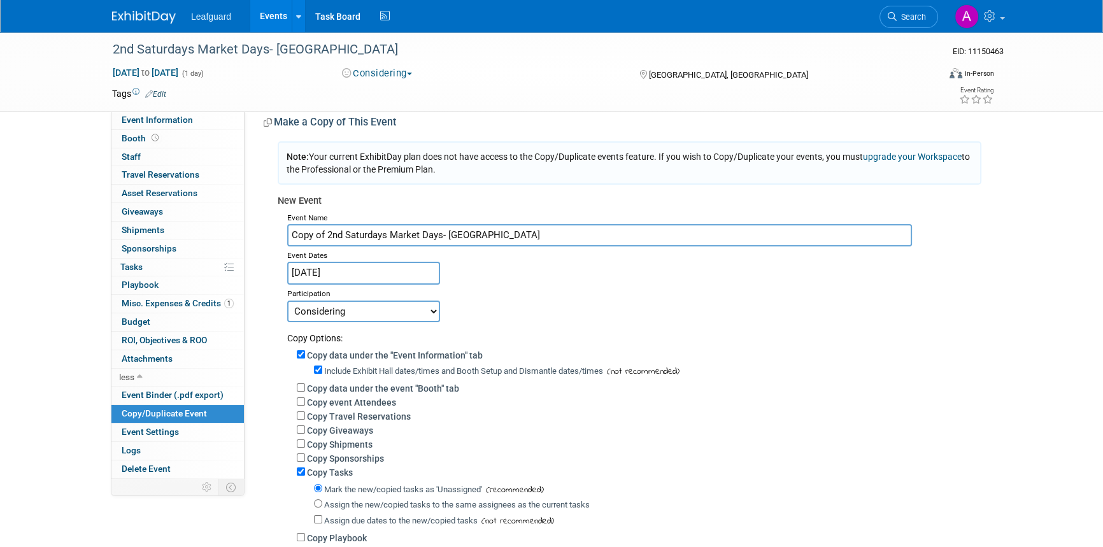
scroll to position [0, 0]
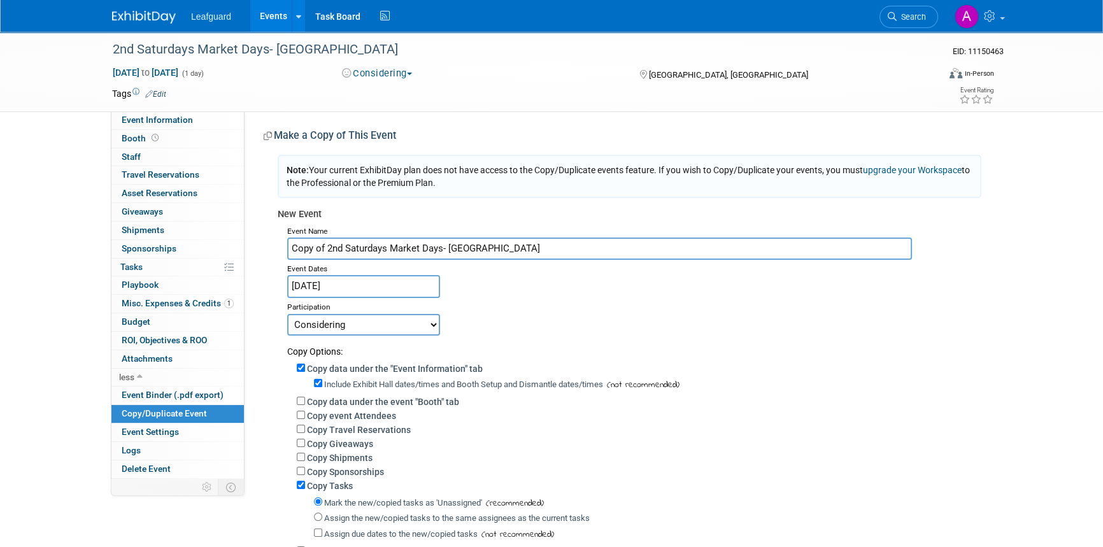
click at [80, 94] on div "2nd Saturdays Market Days- Georgetown EID: 11150463 Sep 13, 2025 to Sep 13, 202…" at bounding box center [551, 72] width 1103 height 80
click at [140, 413] on span "Copy/Duplicate Event" at bounding box center [164, 413] width 85 height 10
click at [156, 339] on span "ROI, Objectives & ROO 0" at bounding box center [164, 340] width 85 height 10
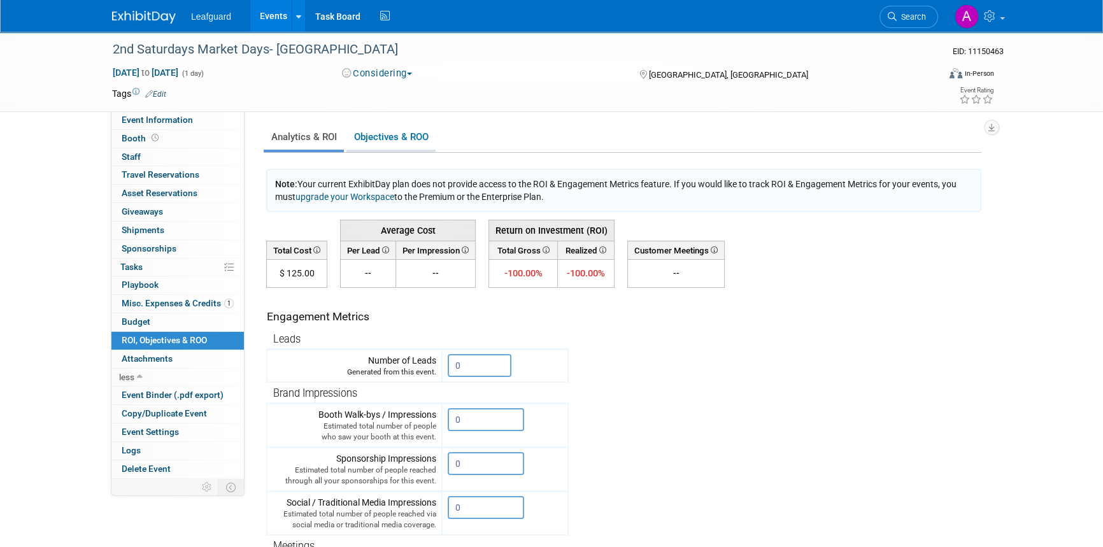
click at [382, 134] on link "Objectives & ROO 0" at bounding box center [390, 137] width 89 height 25
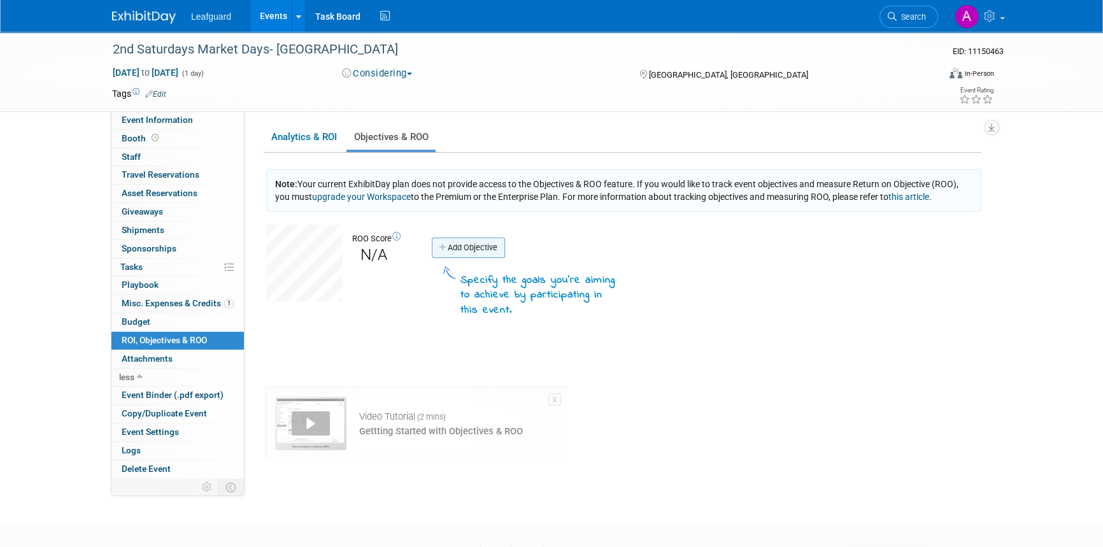
click at [469, 244] on link "Add Objective" at bounding box center [468, 247] width 73 height 20
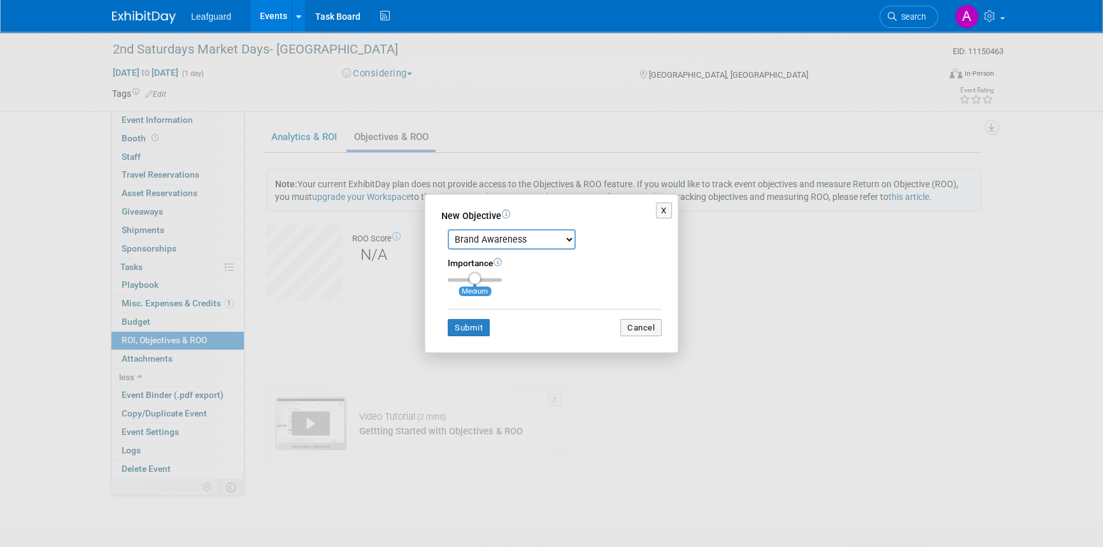
click at [555, 242] on select "Brand Awareness Competition Research Customer Retention Feedback Collection Lea…" at bounding box center [512, 239] width 128 height 20
select select "1"
click at [448, 229] on select "Brand Awareness Competition Research Customer Retention Feedback Collection Lea…" at bounding box center [512, 239] width 128 height 20
drag, startPoint x: 476, startPoint y: 279, endPoint x: 496, endPoint y: 281, distance: 19.8
type input "3"
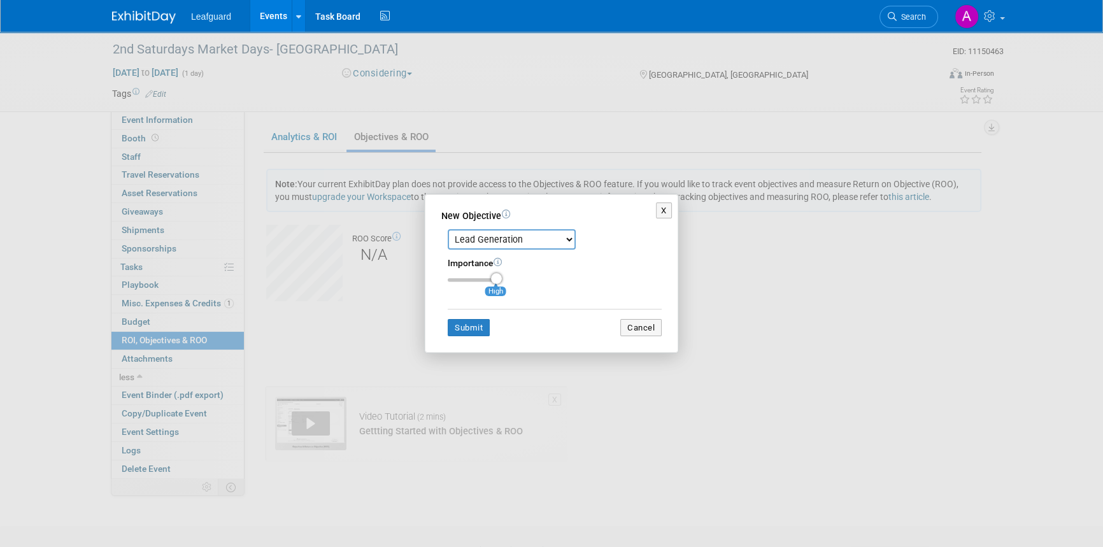
click at [496, 281] on input "range" at bounding box center [475, 280] width 54 height 4
click at [459, 327] on button "Submit" at bounding box center [469, 328] width 42 height 18
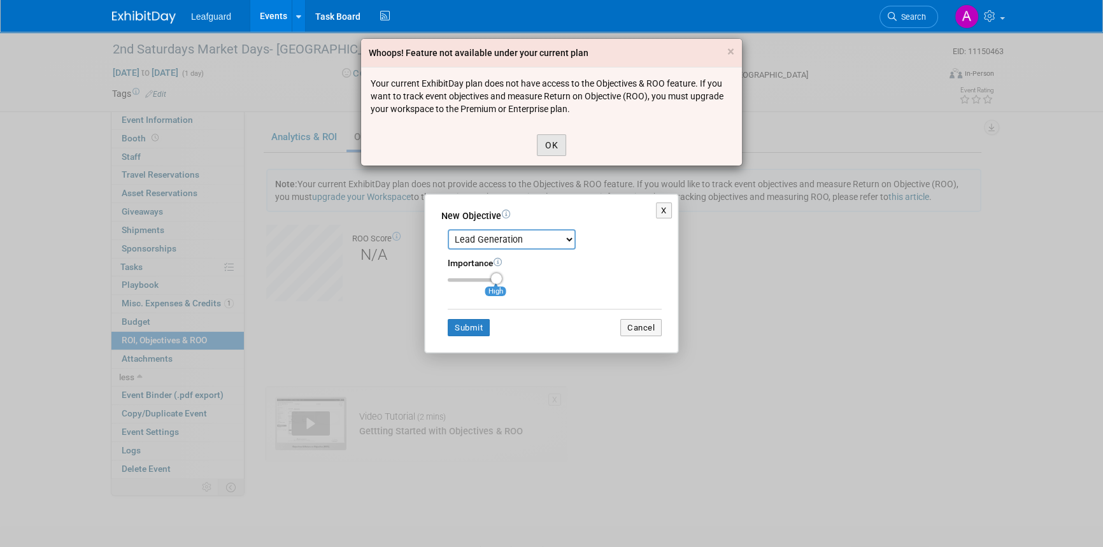
click at [553, 149] on button "OK" at bounding box center [551, 145] width 29 height 22
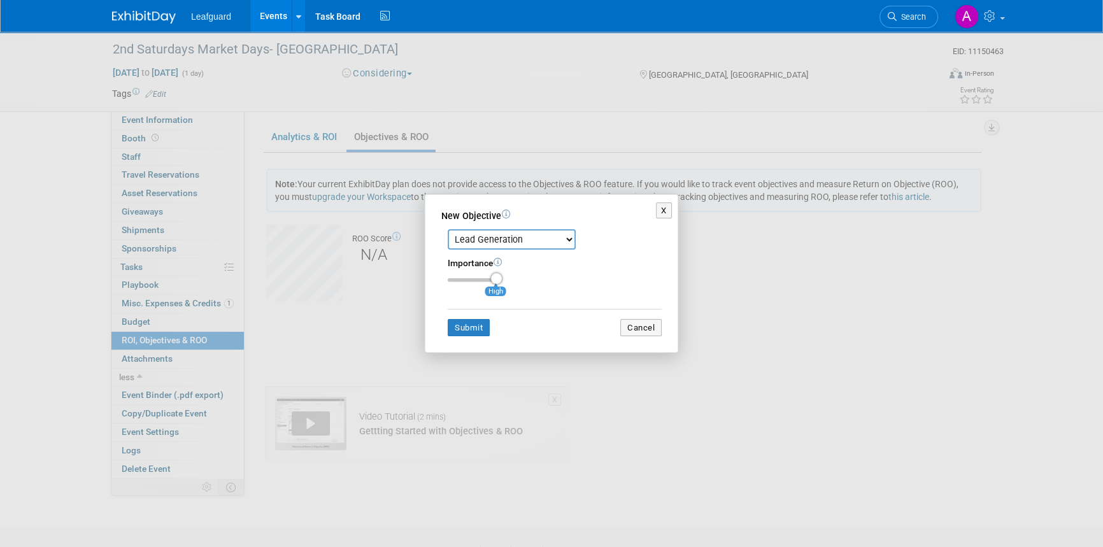
drag, startPoint x: 539, startPoint y: 158, endPoint x: 564, endPoint y: 164, distance: 26.3
click at [559, 162] on div "X New Objective Brand Awareness Competition Research Customer Retention Feedbac…" at bounding box center [551, 273] width 1103 height 547
click at [661, 214] on button "X" at bounding box center [664, 210] width 16 height 17
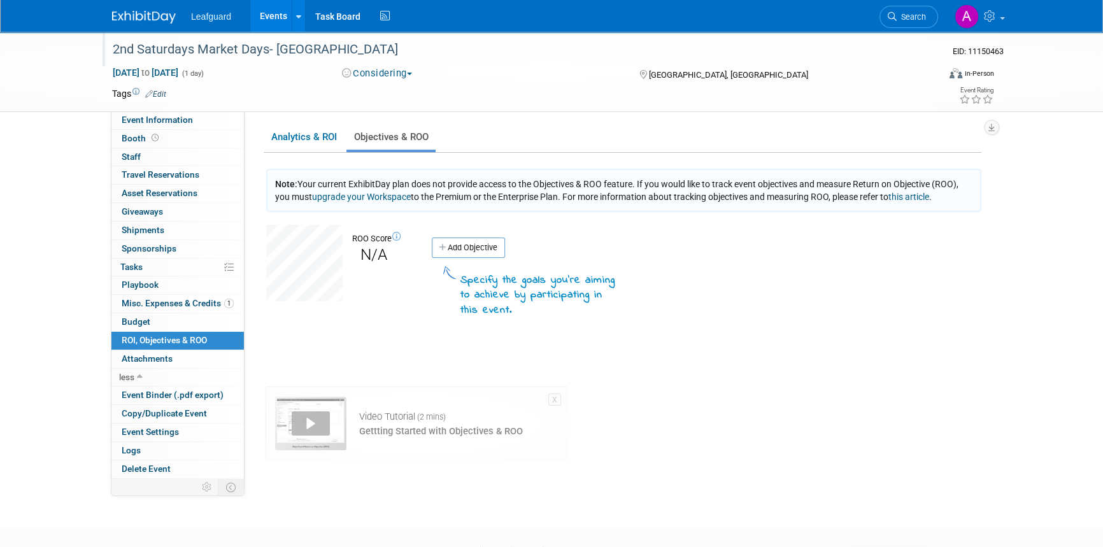
click at [146, 48] on div "2nd Saturdays Market Days- [GEOGRAPHIC_DATA]" at bounding box center [513, 49] width 810 height 23
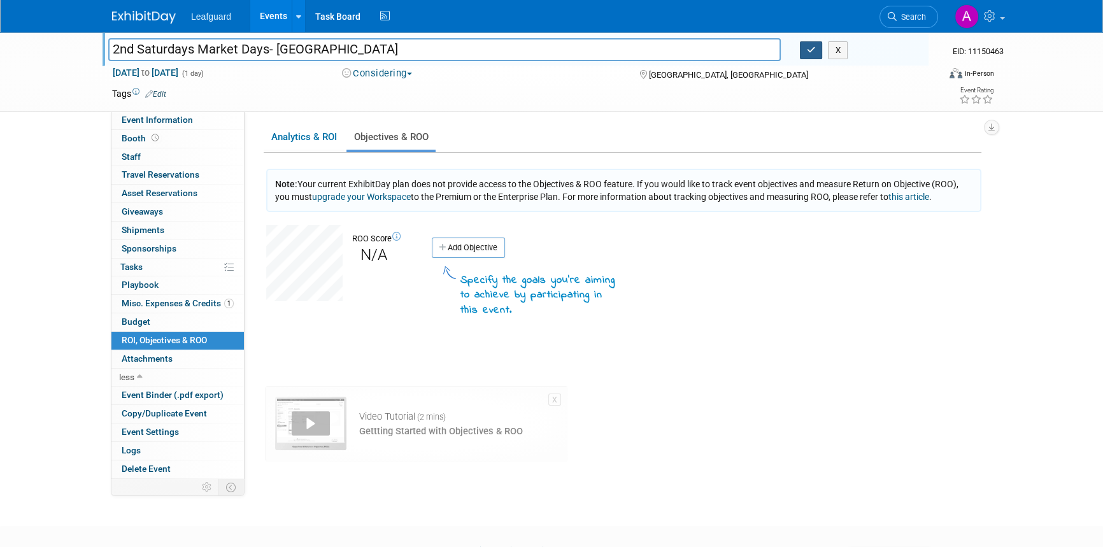
click at [809, 53] on icon "button" at bounding box center [811, 50] width 9 height 8
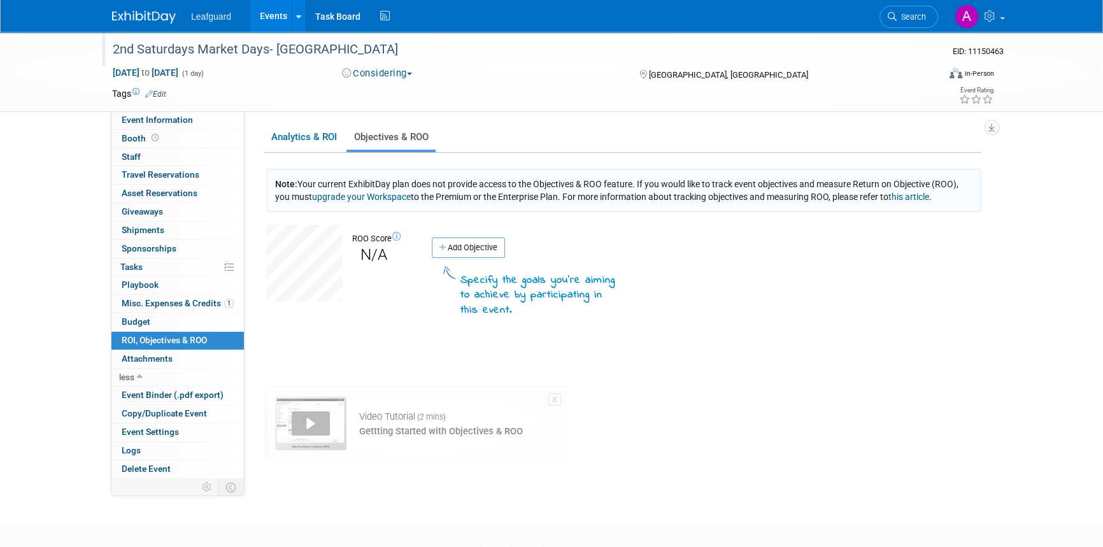
click at [158, 14] on img at bounding box center [144, 17] width 64 height 13
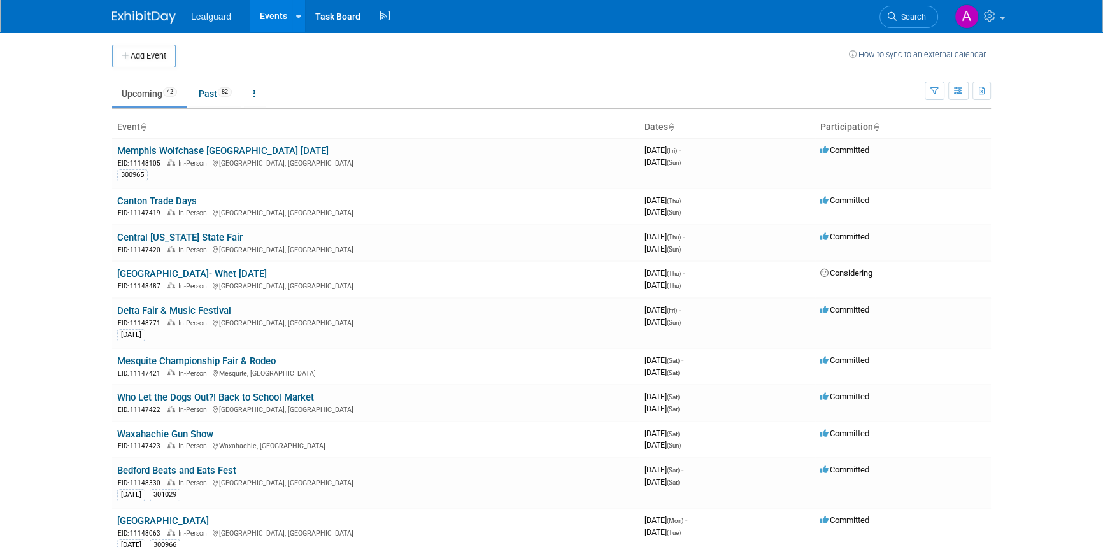
click at [829, 122] on th "Participation" at bounding box center [903, 128] width 176 height 22
click at [875, 127] on icon at bounding box center [876, 128] width 6 height 8
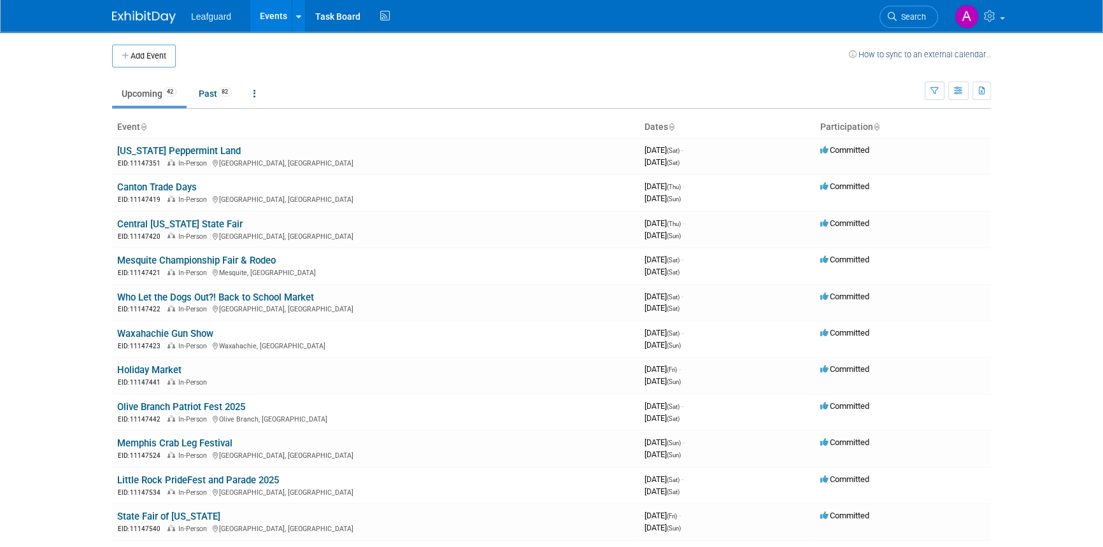
click at [875, 127] on icon at bounding box center [876, 128] width 6 height 8
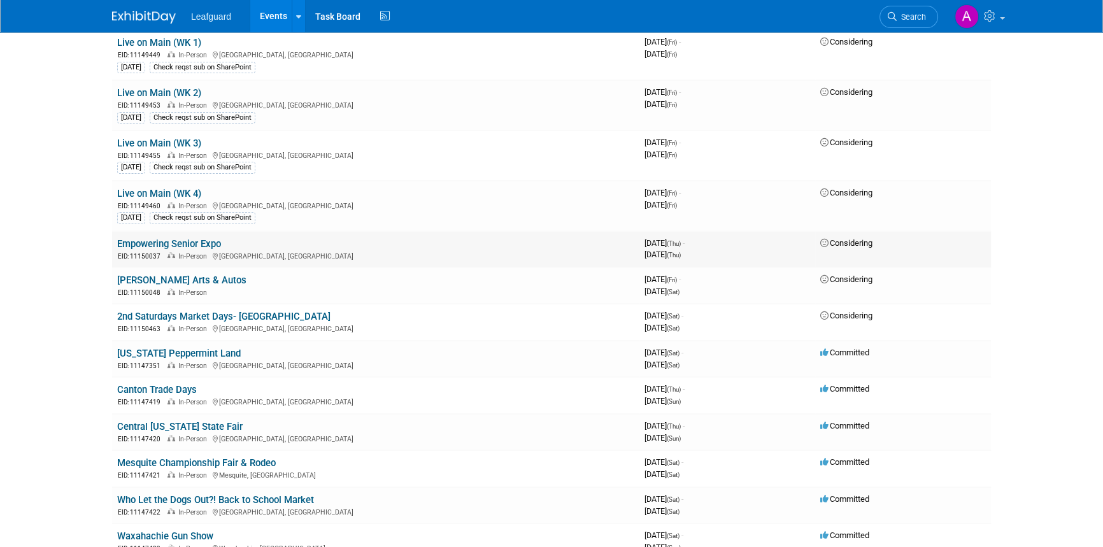
scroll to position [173, 0]
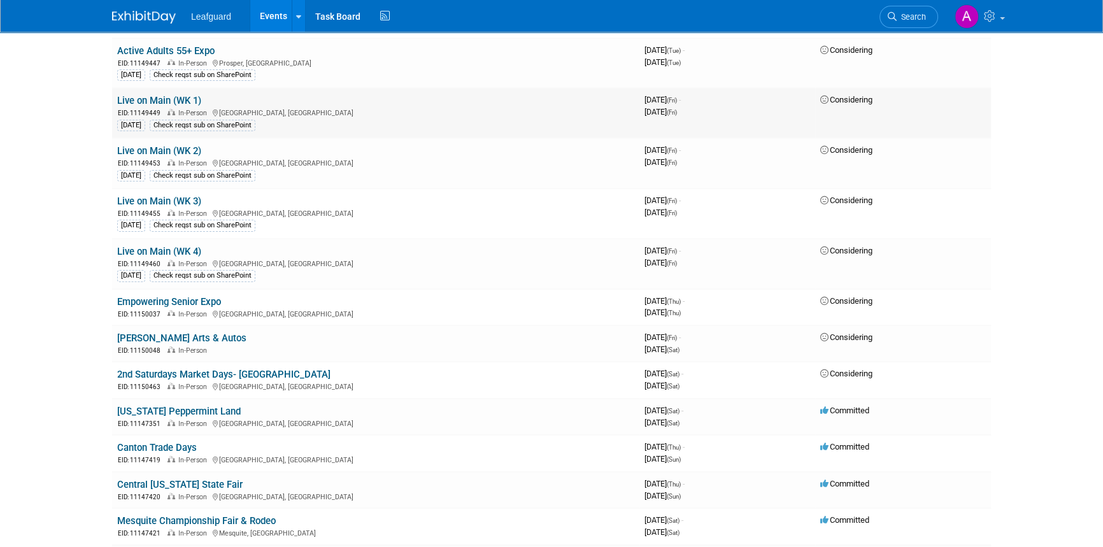
click at [190, 96] on link "Live on Main (WK 1)" at bounding box center [159, 100] width 84 height 11
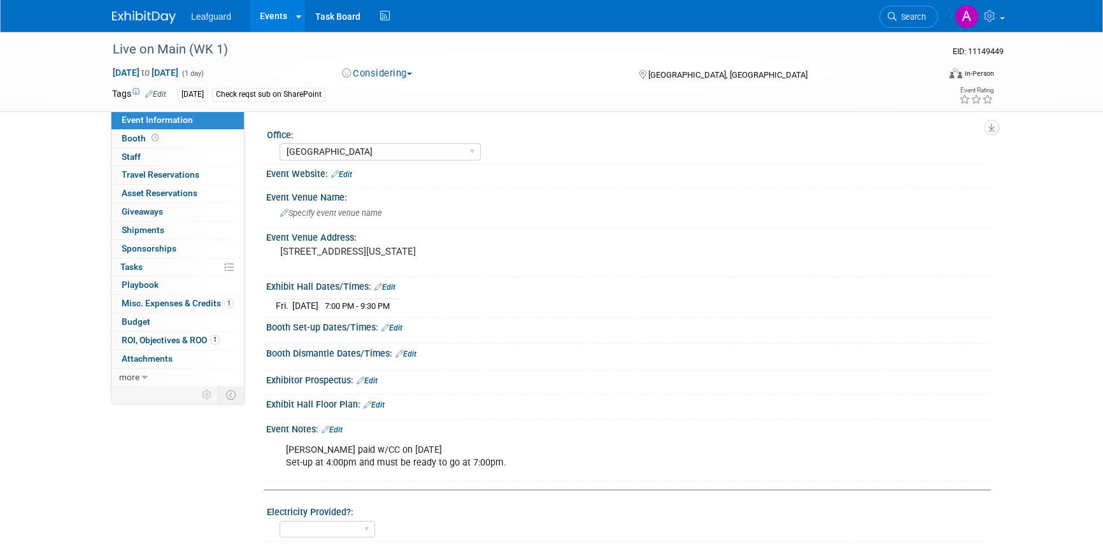
select select "[GEOGRAPHIC_DATA]"
select select "No"
select select "Credit Card"
click at [155, 344] on span "ROI, Objectives & ROO 1" at bounding box center [171, 340] width 98 height 10
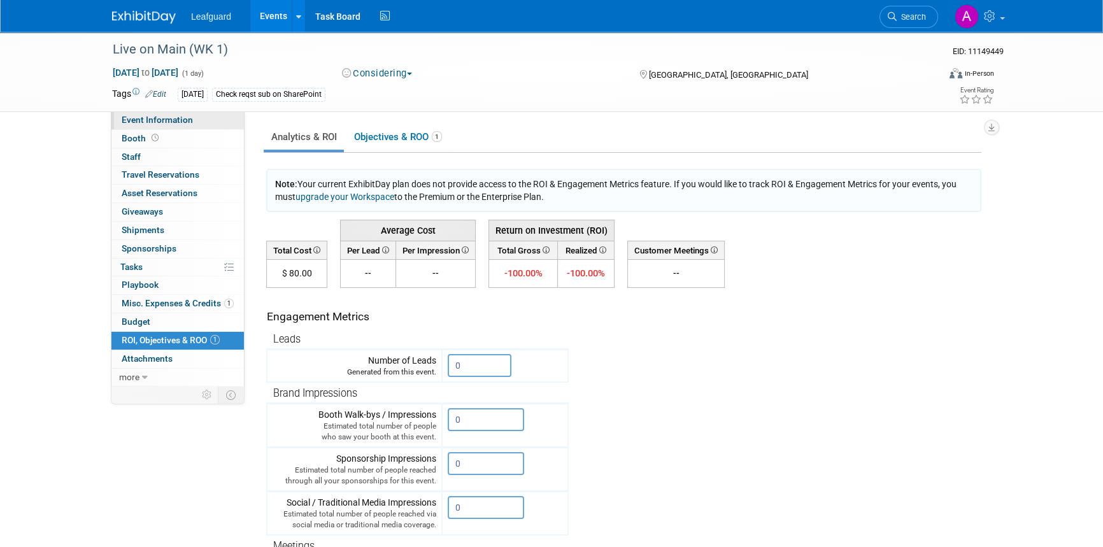
click at [156, 113] on link "Event Information" at bounding box center [177, 120] width 132 height 18
select select "Dallas"
select select "No"
select select "Credit Card"
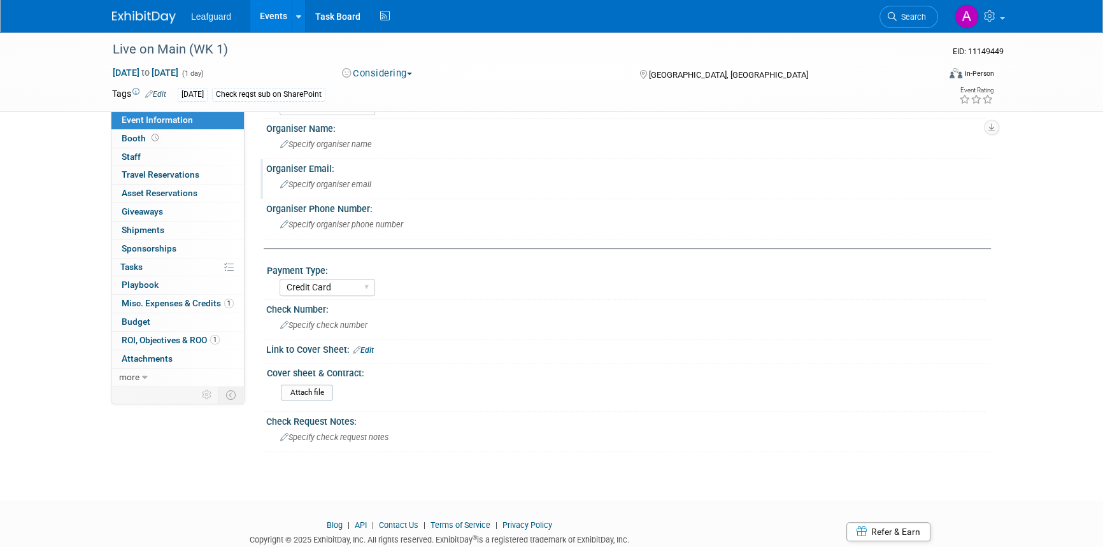
scroll to position [463, 0]
click at [153, 13] on img at bounding box center [144, 17] width 64 height 13
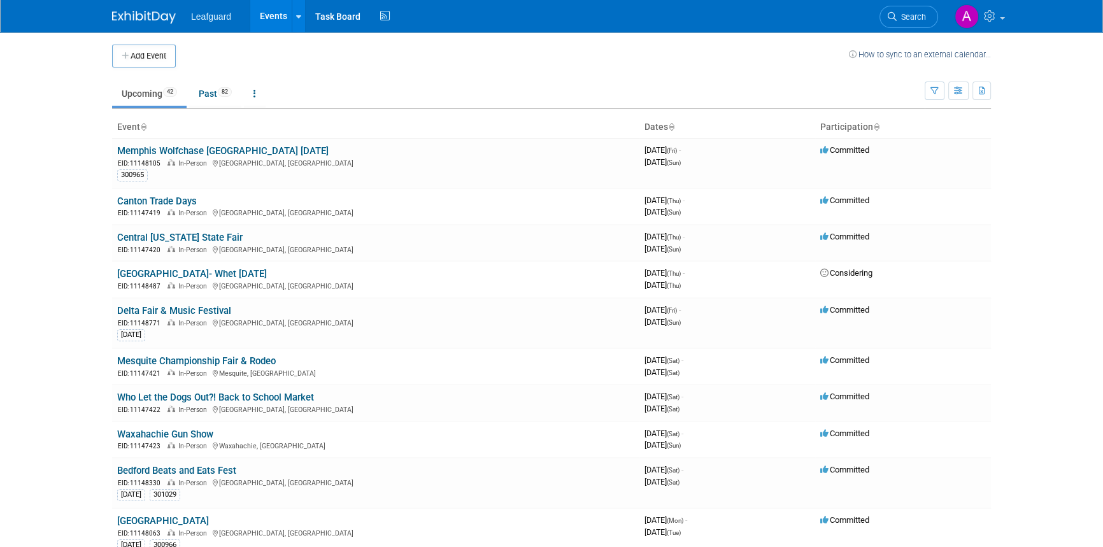
click at [879, 124] on th "Participation" at bounding box center [903, 128] width 176 height 22
click at [877, 125] on icon at bounding box center [876, 128] width 6 height 8
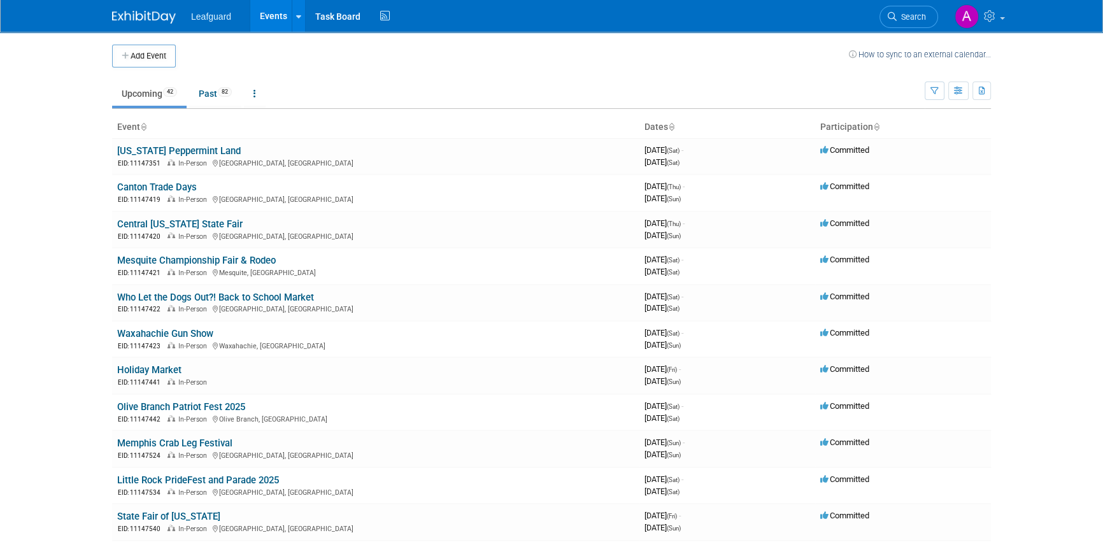
click at [872, 128] on th "Participation" at bounding box center [903, 128] width 176 height 22
click at [874, 127] on icon at bounding box center [876, 128] width 6 height 8
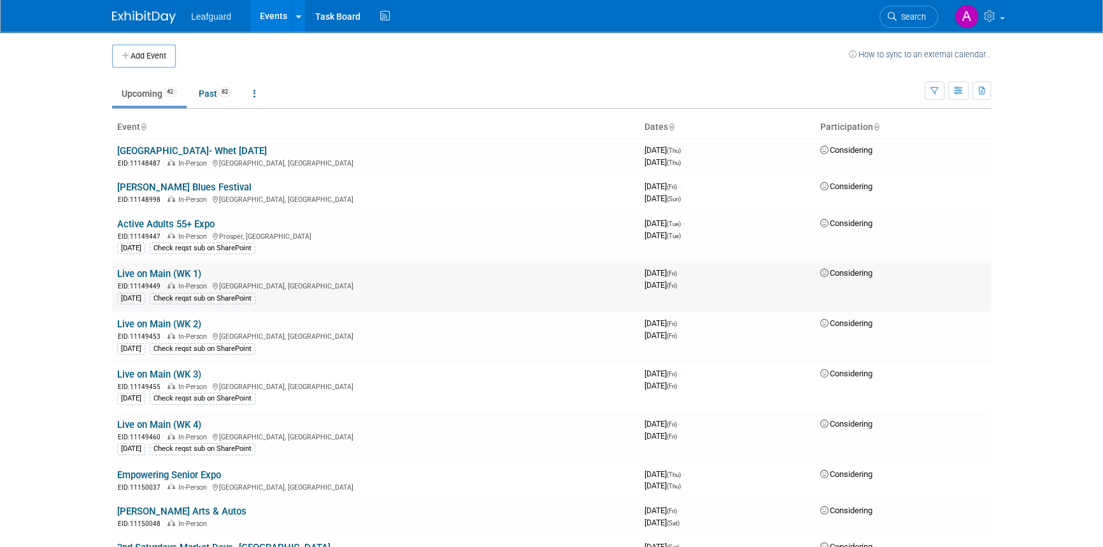
click at [173, 274] on link "Live on Main (WK 1)" at bounding box center [159, 273] width 84 height 11
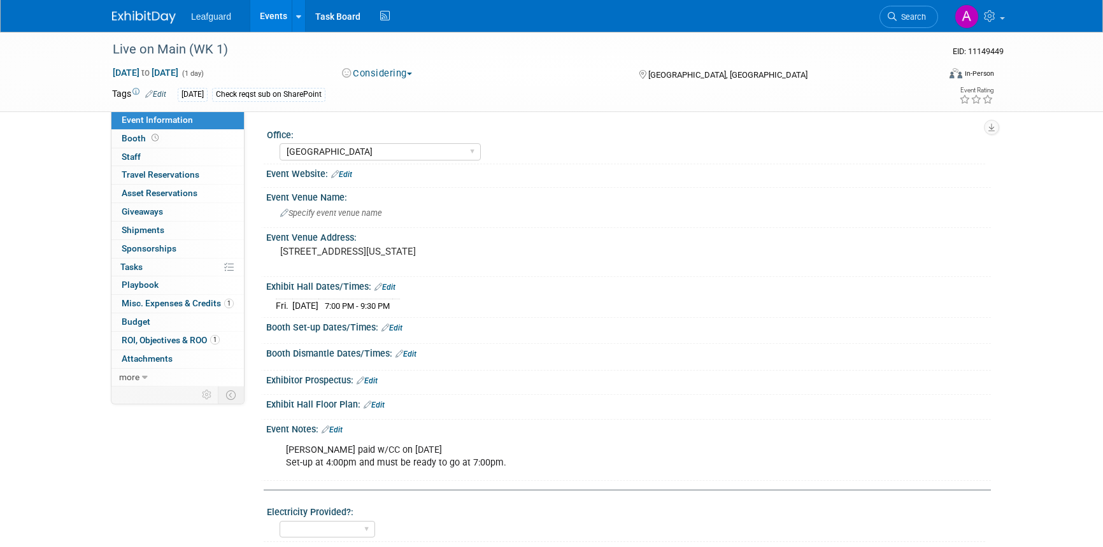
select select "[GEOGRAPHIC_DATA]"
select select "No"
select select "Credit Card"
click at [411, 73] on span "button" at bounding box center [409, 74] width 5 height 3
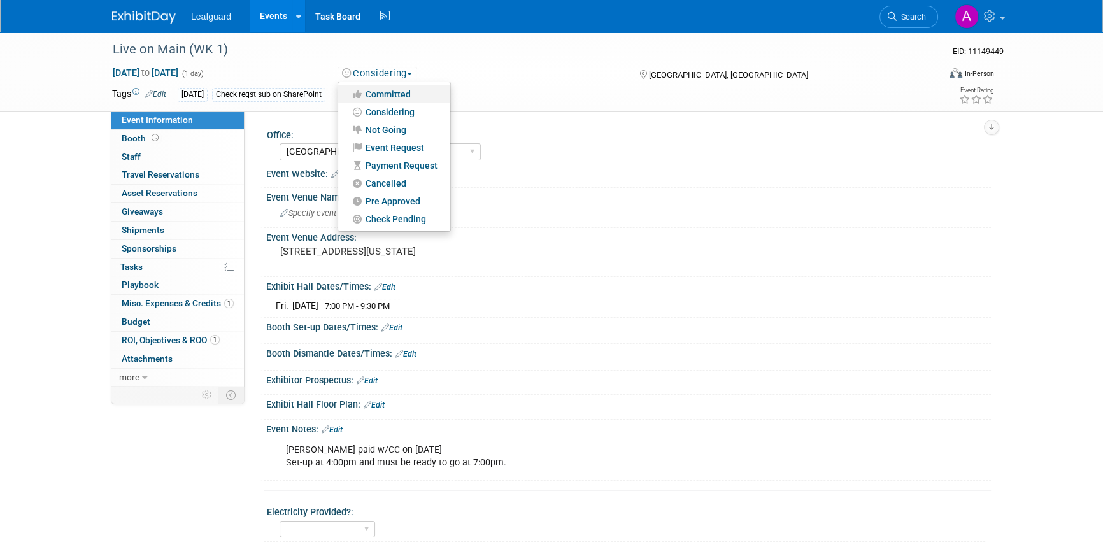
click at [407, 95] on link "Committed" at bounding box center [394, 94] width 112 height 18
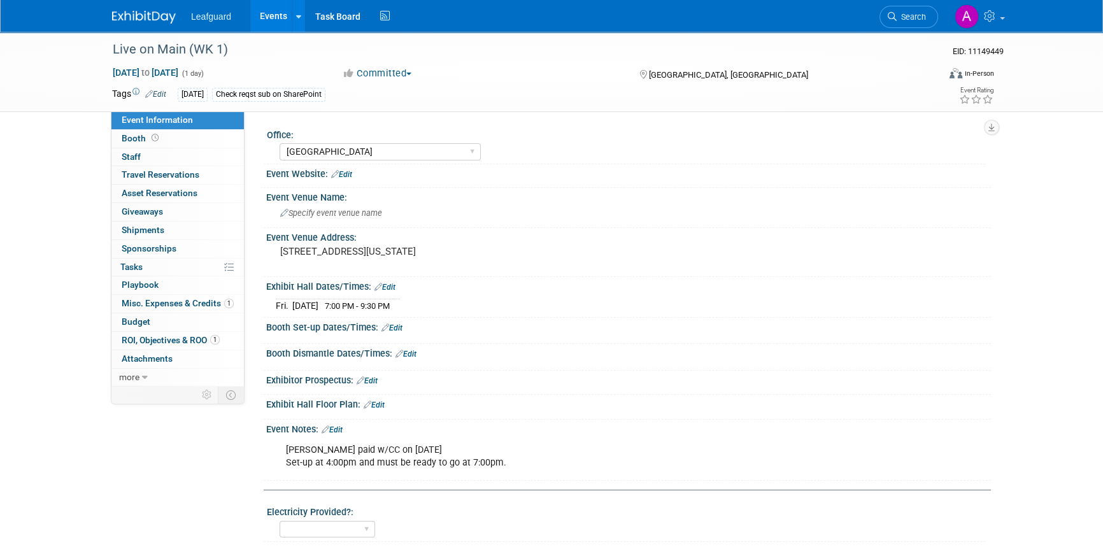
click at [135, 11] on img at bounding box center [144, 17] width 64 height 13
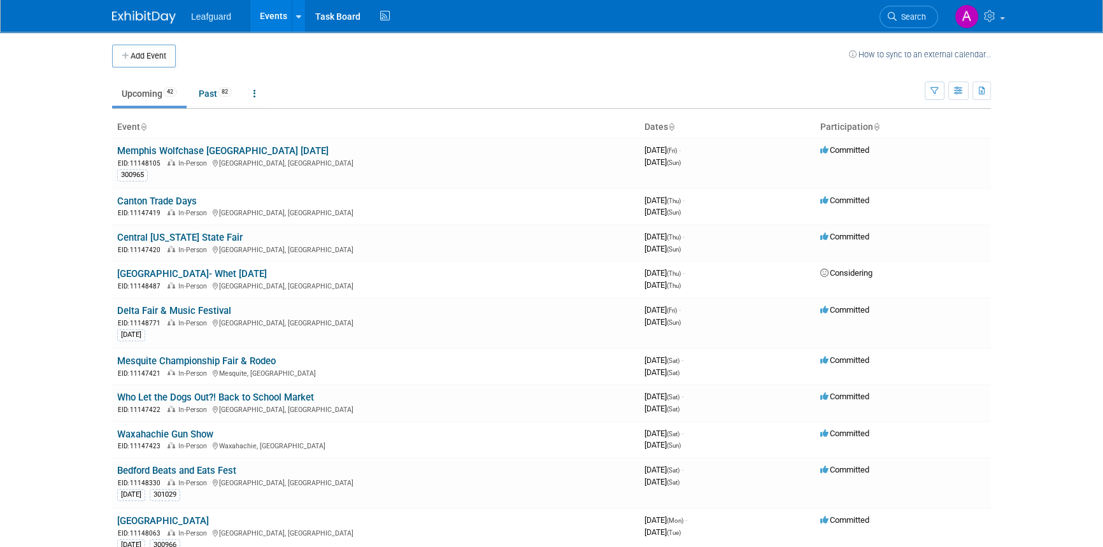
click at [880, 125] on th "Participation" at bounding box center [903, 128] width 176 height 22
click at [872, 126] on th "Participation" at bounding box center [903, 128] width 176 height 22
click at [877, 127] on th "Participation" at bounding box center [903, 128] width 176 height 22
click at [876, 127] on icon at bounding box center [876, 128] width 6 height 8
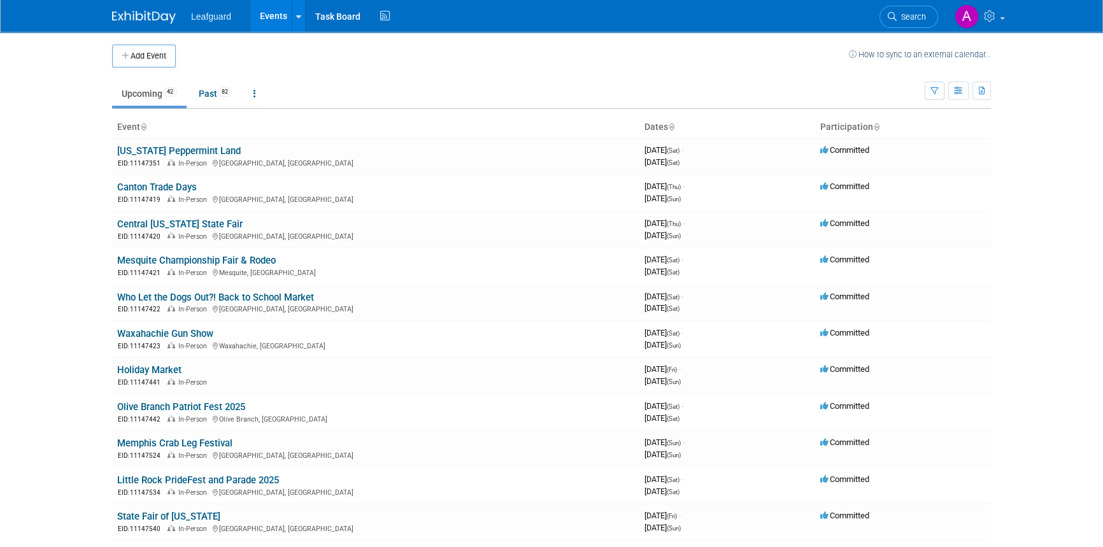
click at [876, 127] on icon at bounding box center [876, 128] width 6 height 8
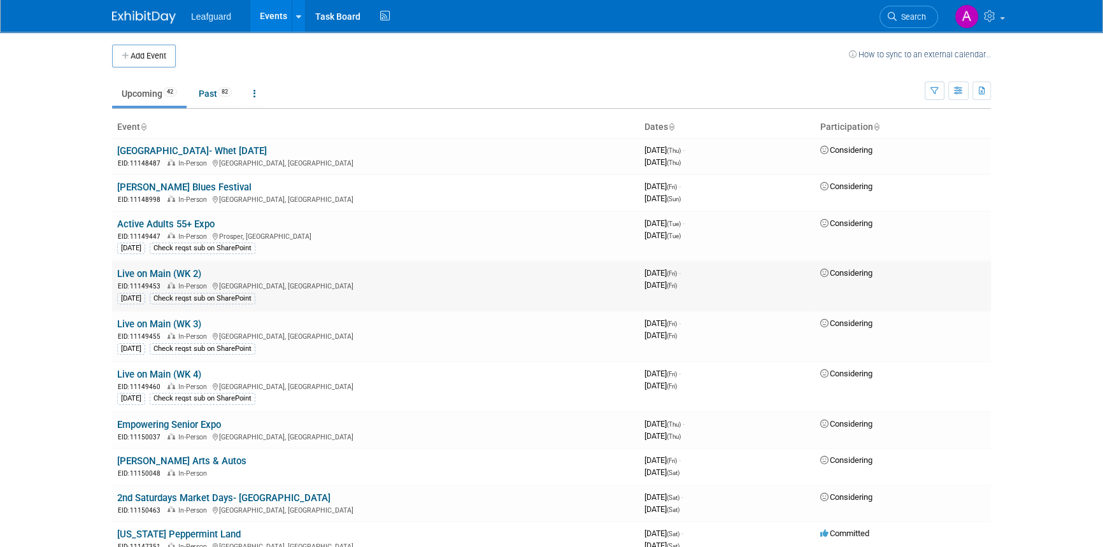
click at [157, 274] on link "Live on Main (WK 2)" at bounding box center [159, 273] width 84 height 11
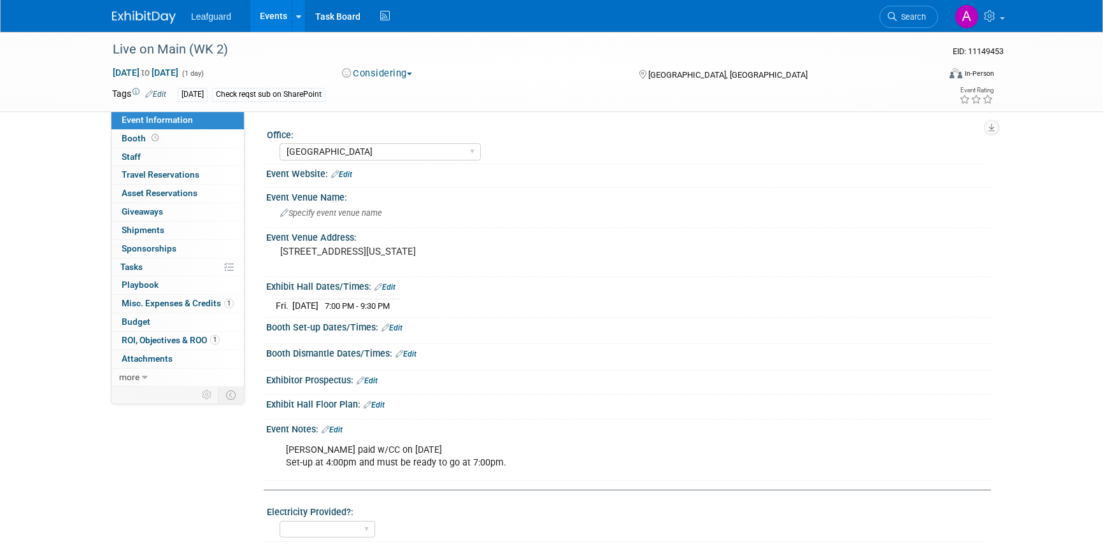
select select "[GEOGRAPHIC_DATA]"
select select "No"
select select "Credit Card"
click at [395, 72] on button "Considering" at bounding box center [377, 73] width 80 height 13
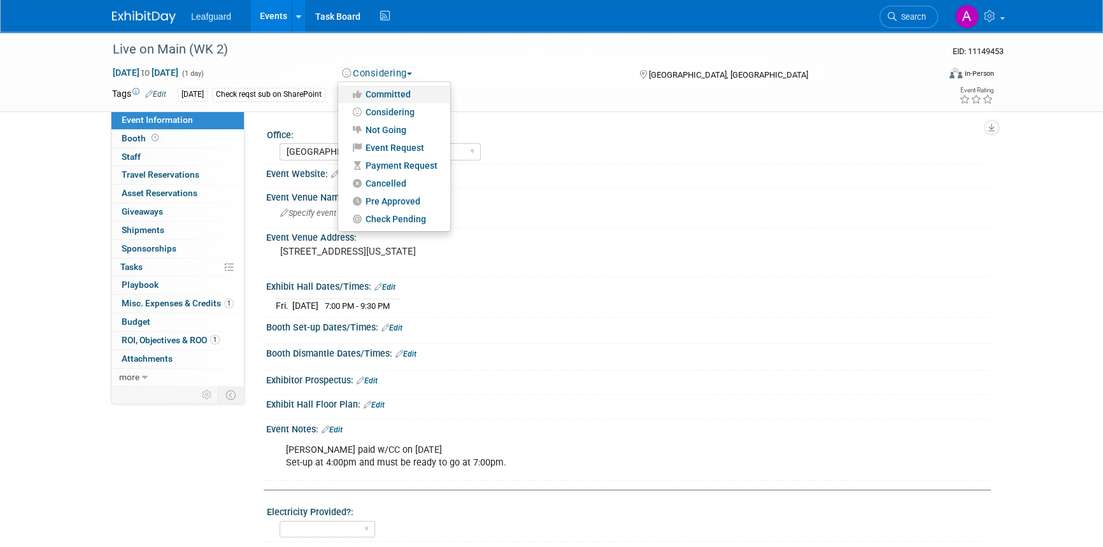
click at [388, 94] on link "Committed" at bounding box center [394, 94] width 112 height 18
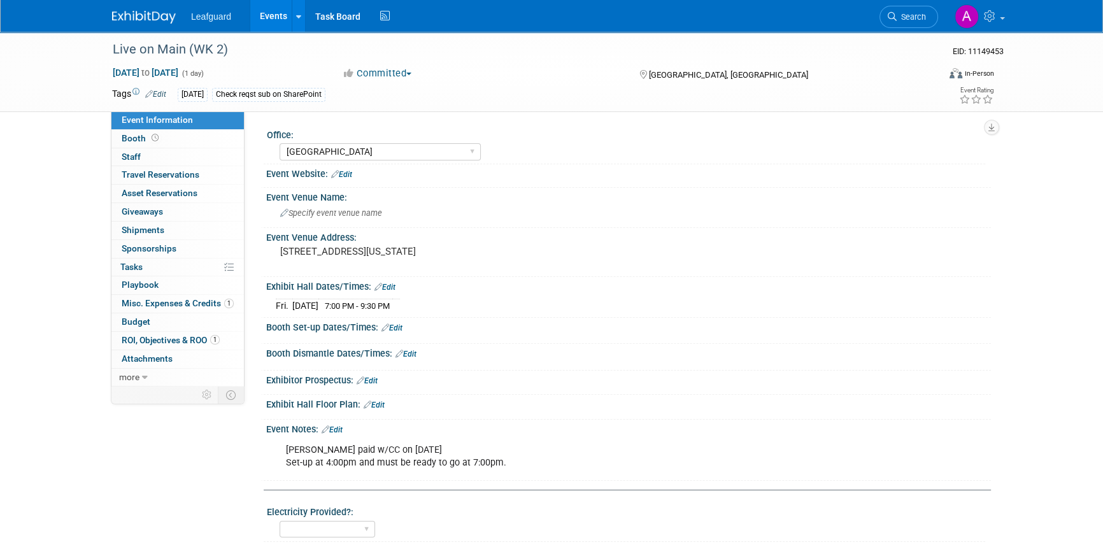
click at [139, 20] on img at bounding box center [144, 17] width 64 height 13
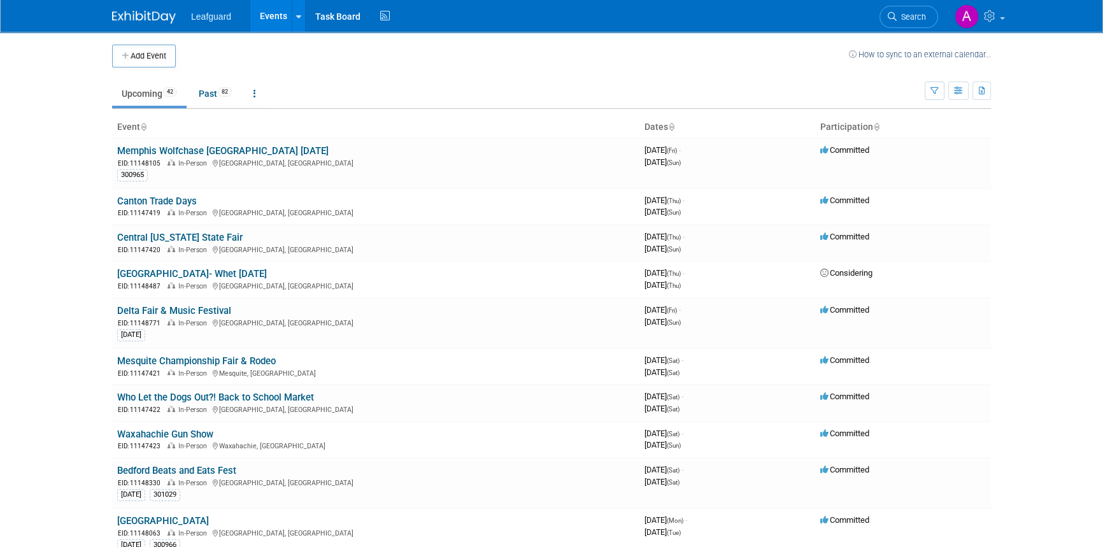
click at [882, 126] on th "Participation" at bounding box center [903, 128] width 176 height 22
click at [878, 126] on icon at bounding box center [876, 128] width 6 height 8
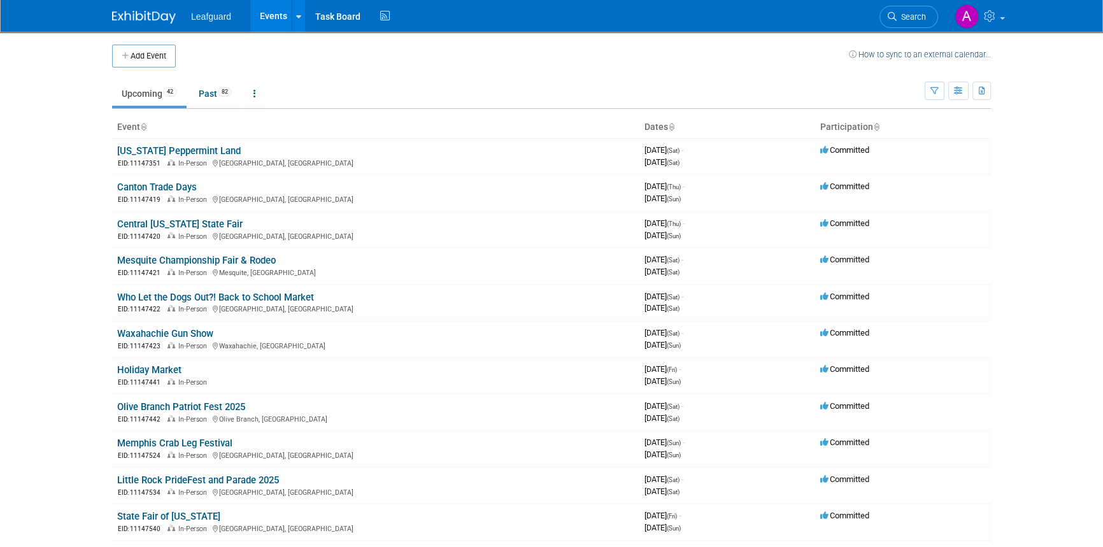
click at [876, 126] on icon at bounding box center [876, 128] width 6 height 8
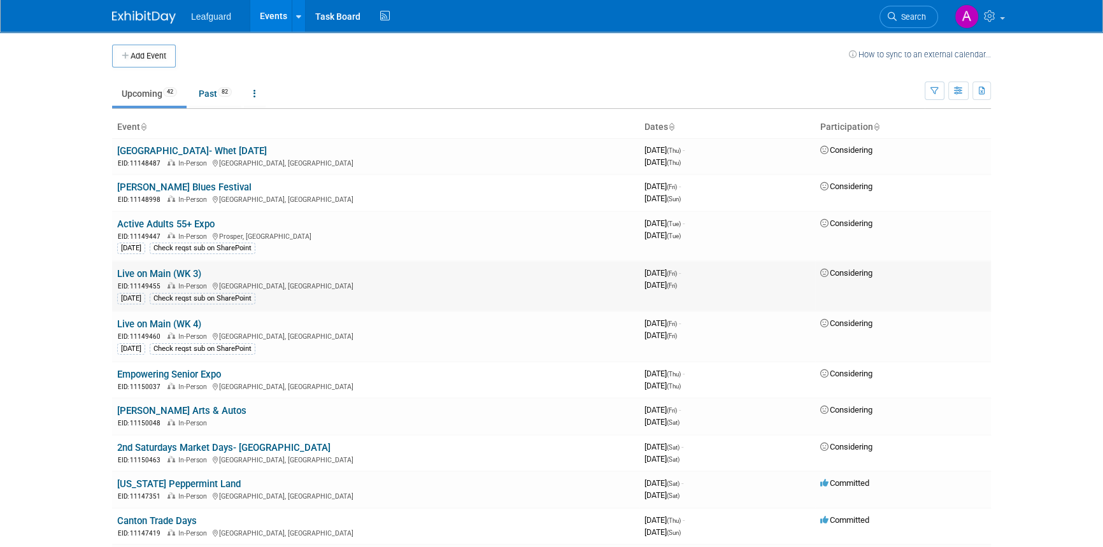
click at [167, 271] on link "Live on Main (WK 3)" at bounding box center [159, 273] width 84 height 11
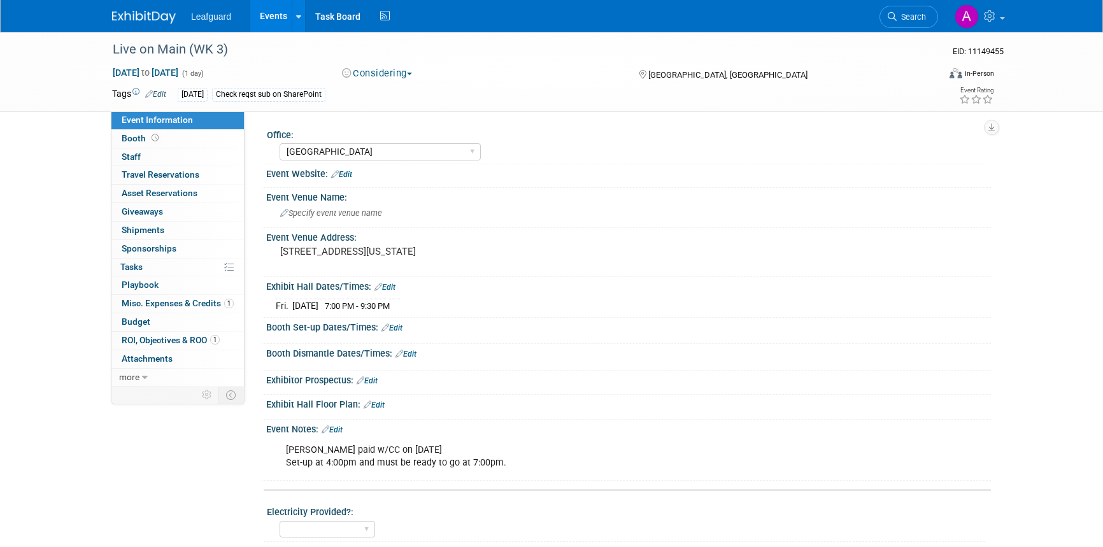
select select "[GEOGRAPHIC_DATA]"
select select "No"
select select "Credit Card"
click at [391, 71] on button "Considering" at bounding box center [377, 73] width 80 height 13
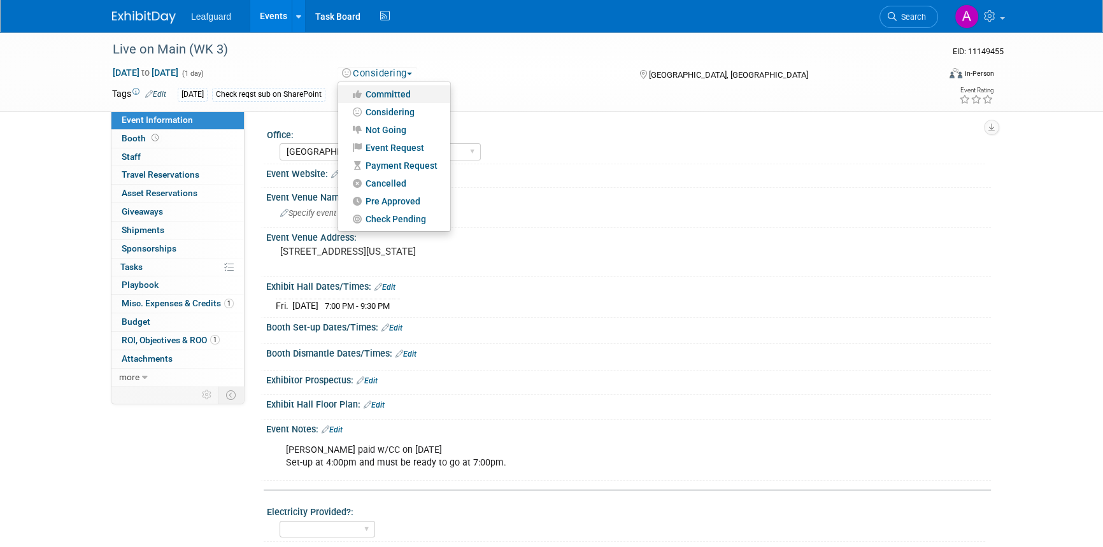
click at [383, 94] on link "Committed" at bounding box center [394, 94] width 112 height 18
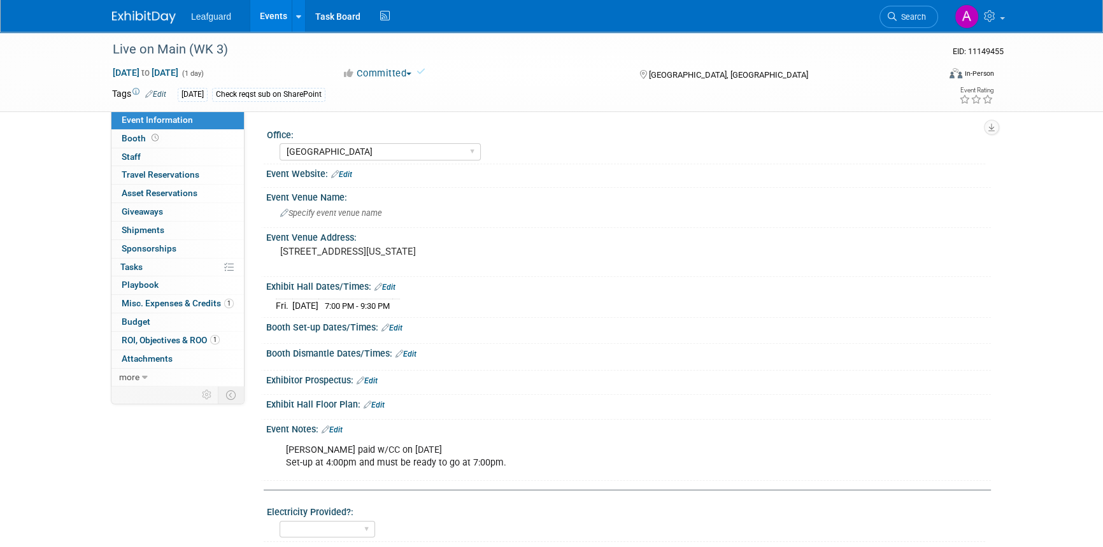
click at [143, 11] on img at bounding box center [144, 17] width 64 height 13
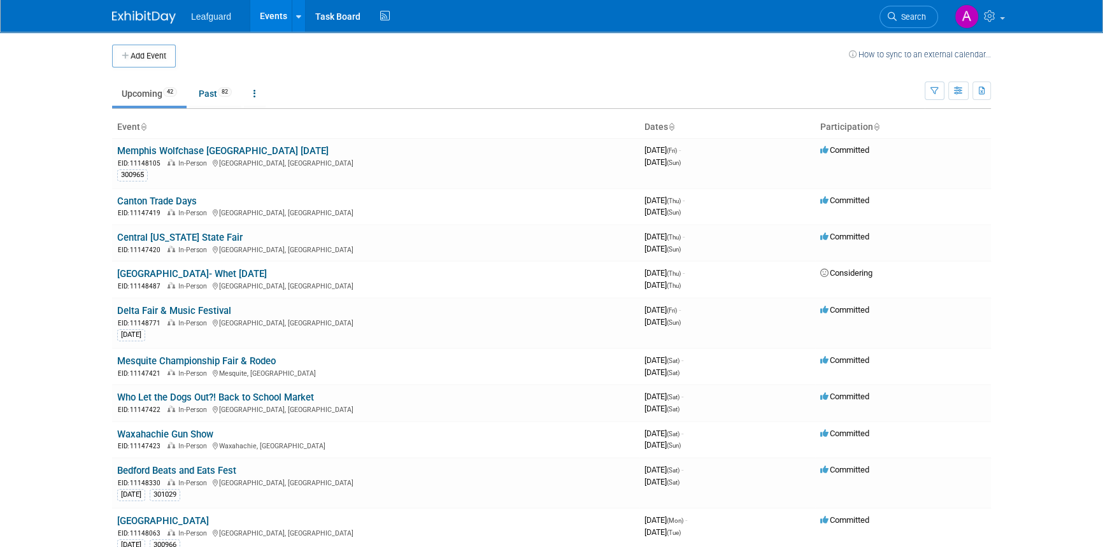
click at [868, 126] on th "Participation" at bounding box center [903, 128] width 176 height 22
click at [874, 127] on icon at bounding box center [876, 128] width 6 height 8
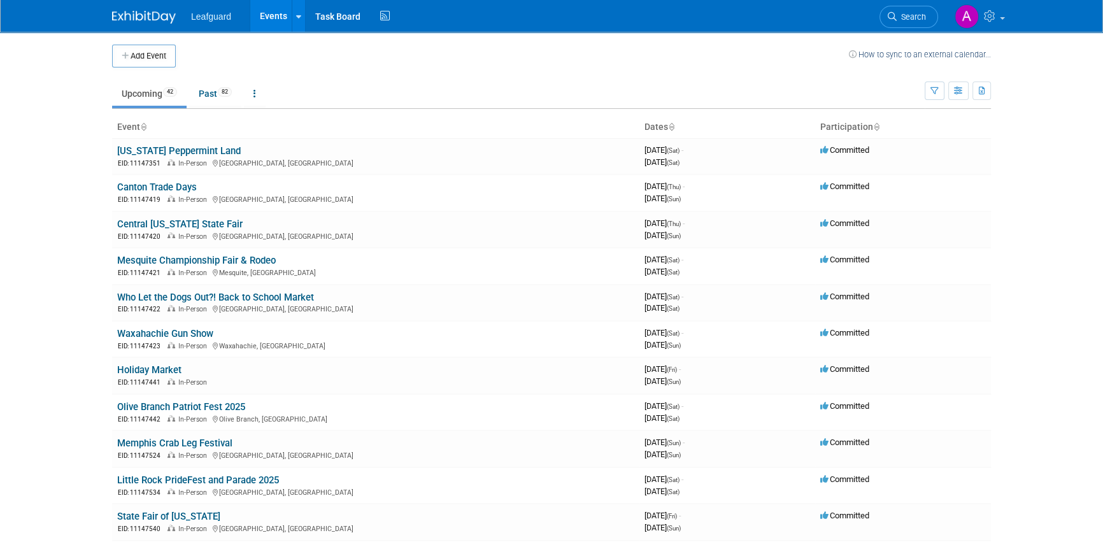
click at [874, 127] on icon at bounding box center [876, 128] width 6 height 8
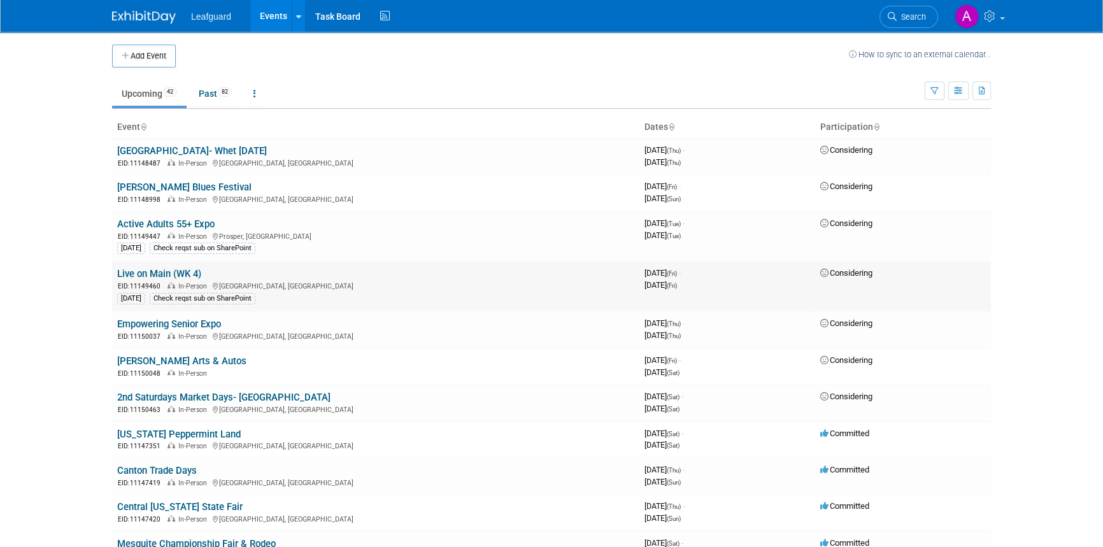
click at [172, 276] on link "Live on Main (WK 4)" at bounding box center [159, 273] width 84 height 11
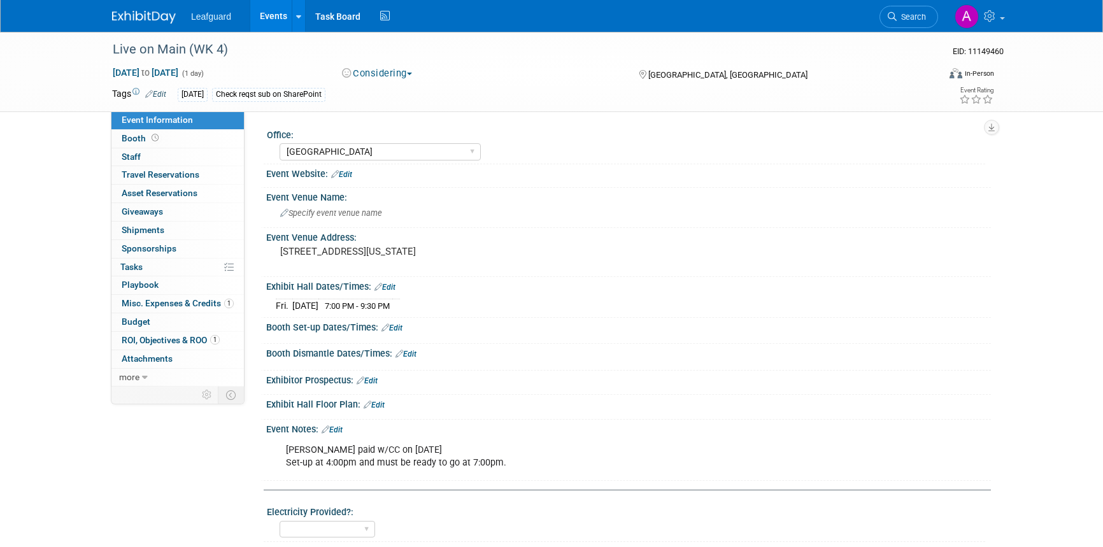
select select "[GEOGRAPHIC_DATA]"
select select "No"
select select "Credit Card"
click at [383, 69] on button "Considering" at bounding box center [377, 73] width 80 height 13
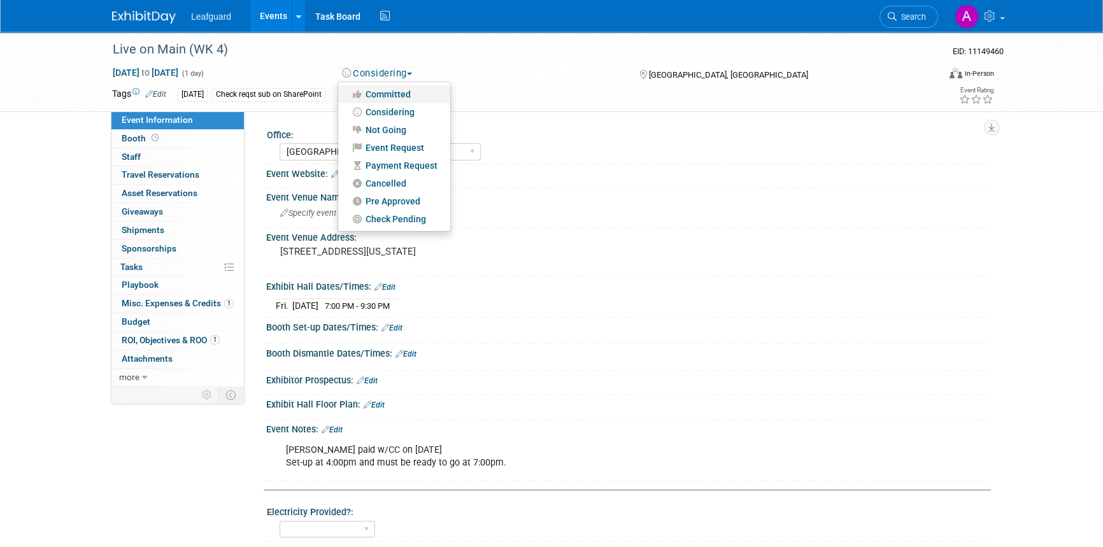
click at [392, 90] on link "Committed" at bounding box center [394, 94] width 112 height 18
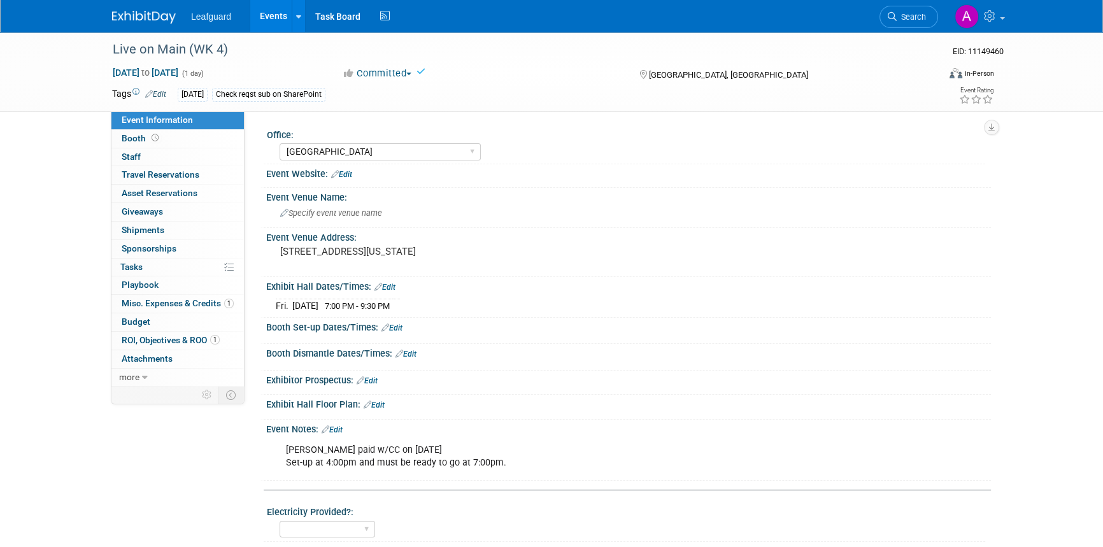
click at [127, 15] on img at bounding box center [144, 17] width 64 height 13
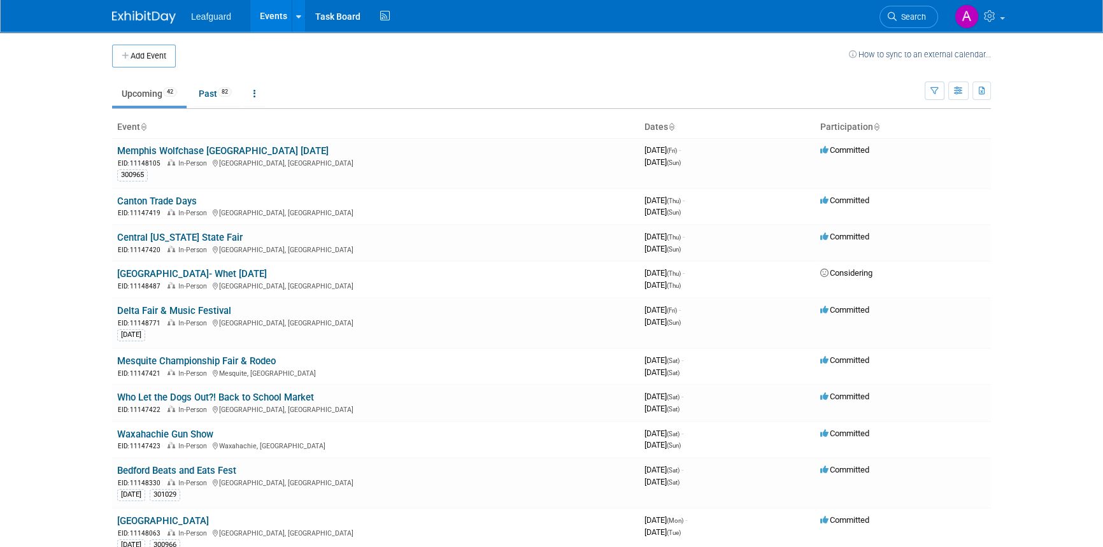
click at [879, 127] on th "Participation" at bounding box center [903, 128] width 176 height 22
click at [860, 127] on th "Participation" at bounding box center [903, 128] width 176 height 22
click at [874, 129] on icon at bounding box center [876, 128] width 6 height 8
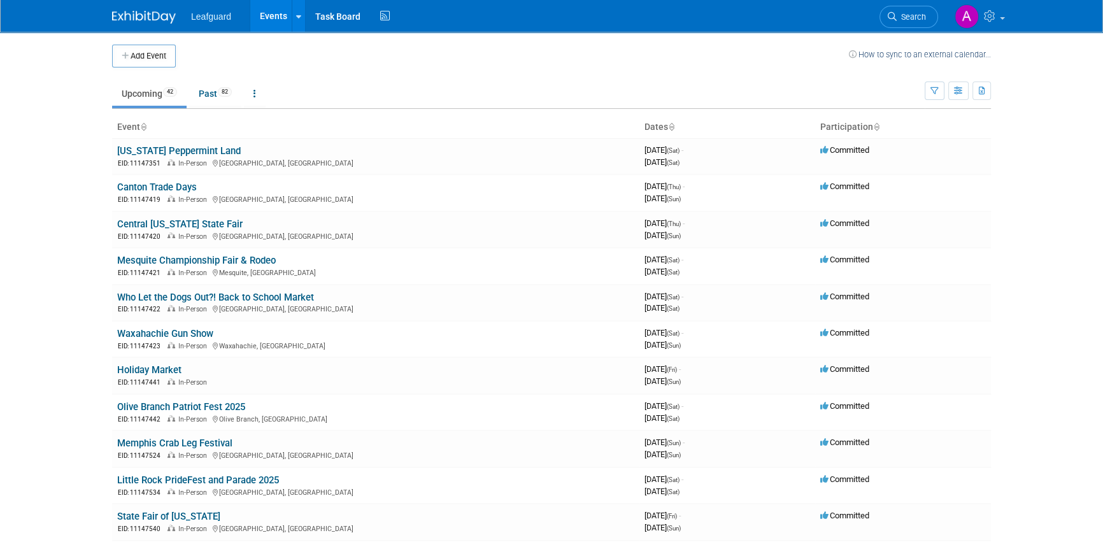
click at [874, 129] on icon at bounding box center [876, 128] width 6 height 8
